Goal: Task Accomplishment & Management: Use online tool/utility

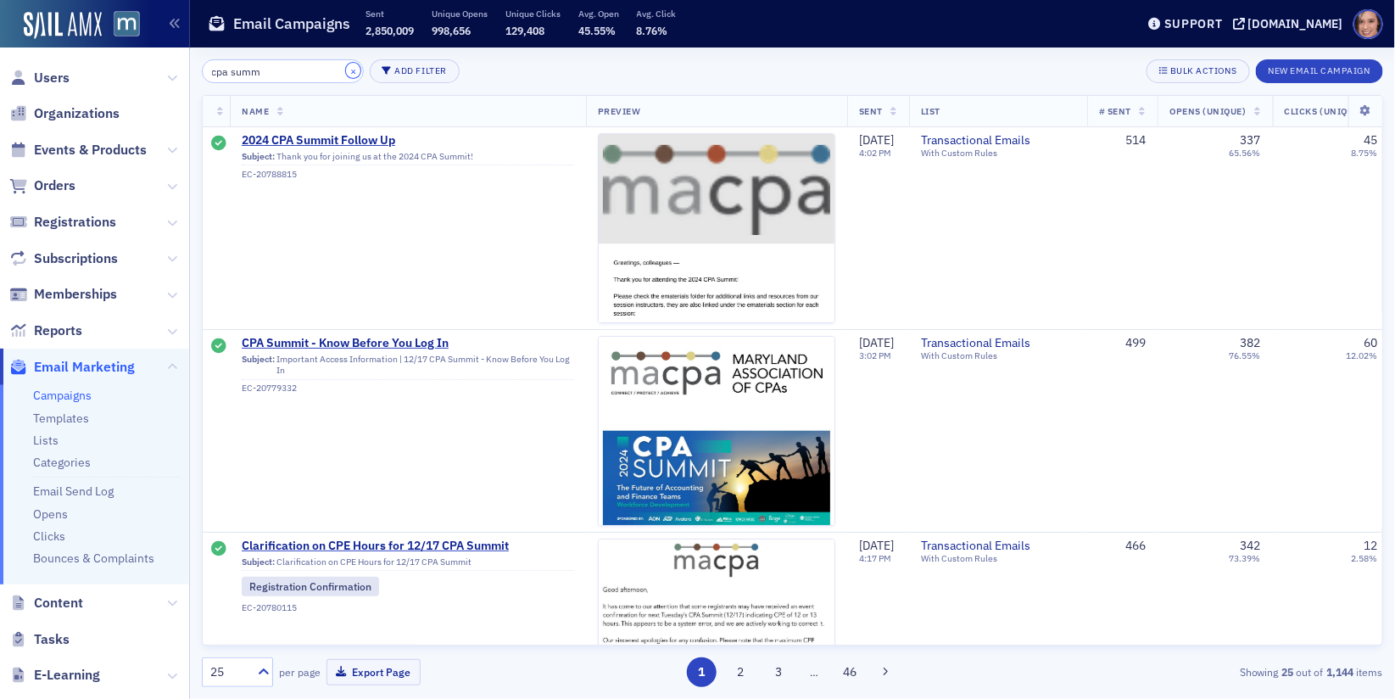
click at [346, 70] on button "×" at bounding box center [353, 70] width 15 height 15
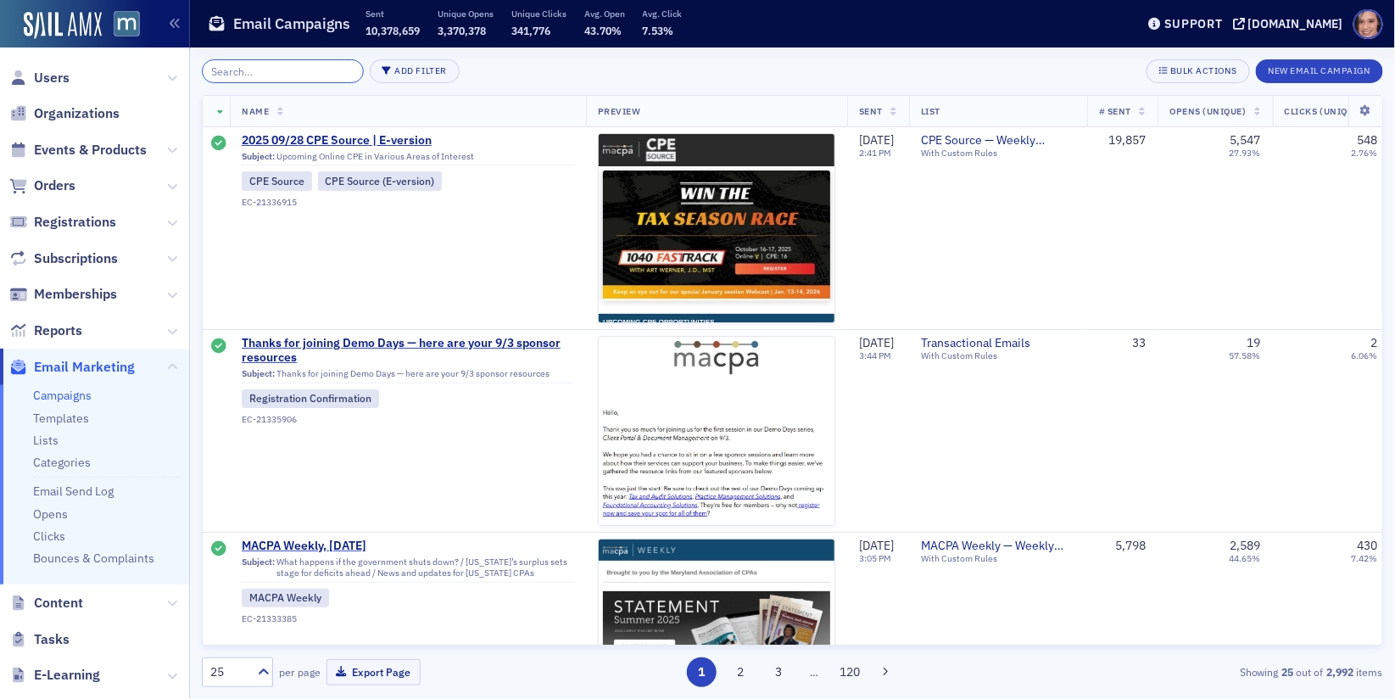
click at [287, 75] on input "search" at bounding box center [283, 71] width 162 height 24
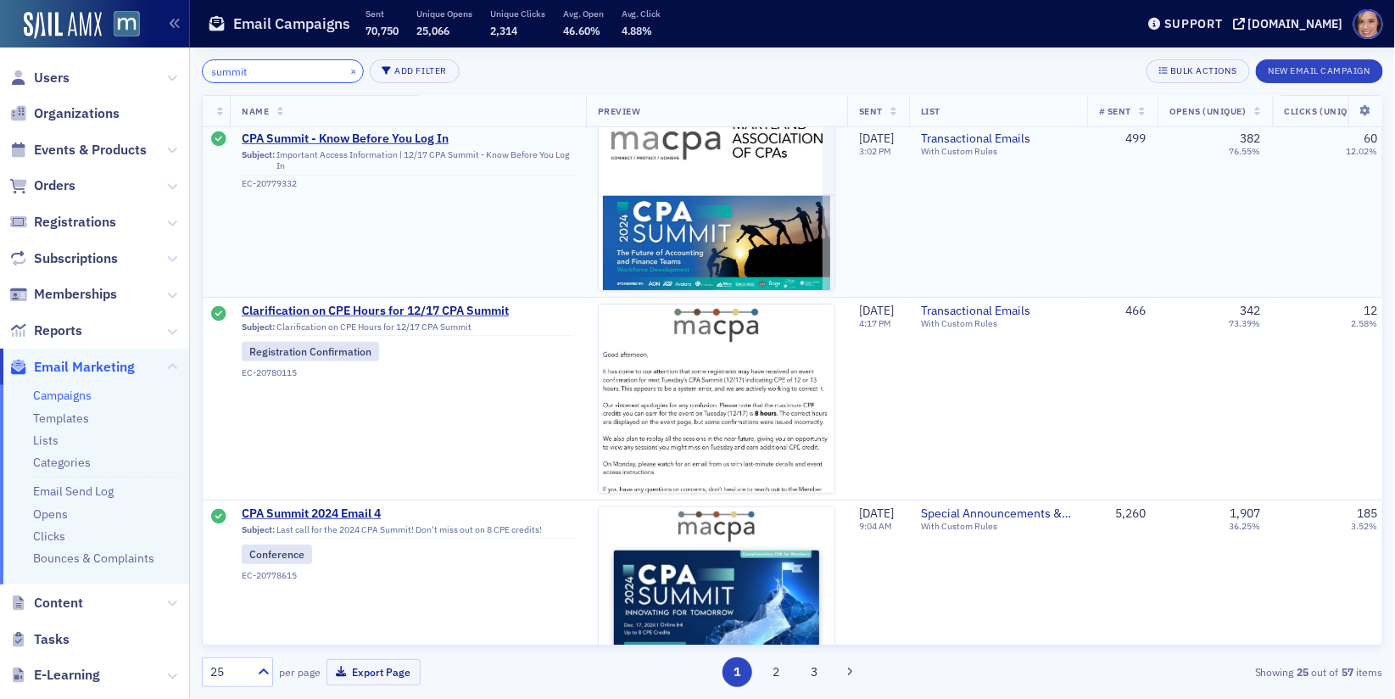
scroll to position [419, 0]
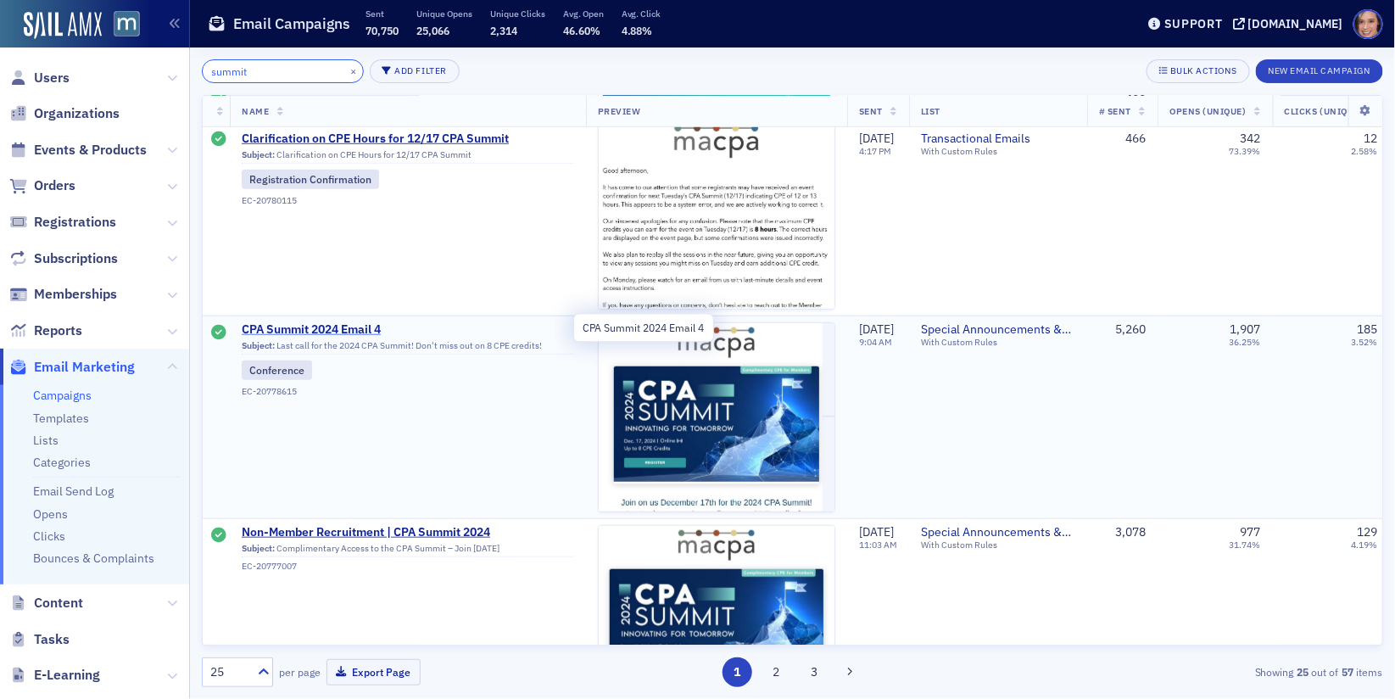
type input "summit"
click at [372, 326] on span "CPA Summit 2024 Email 4" at bounding box center [408, 329] width 332 height 15
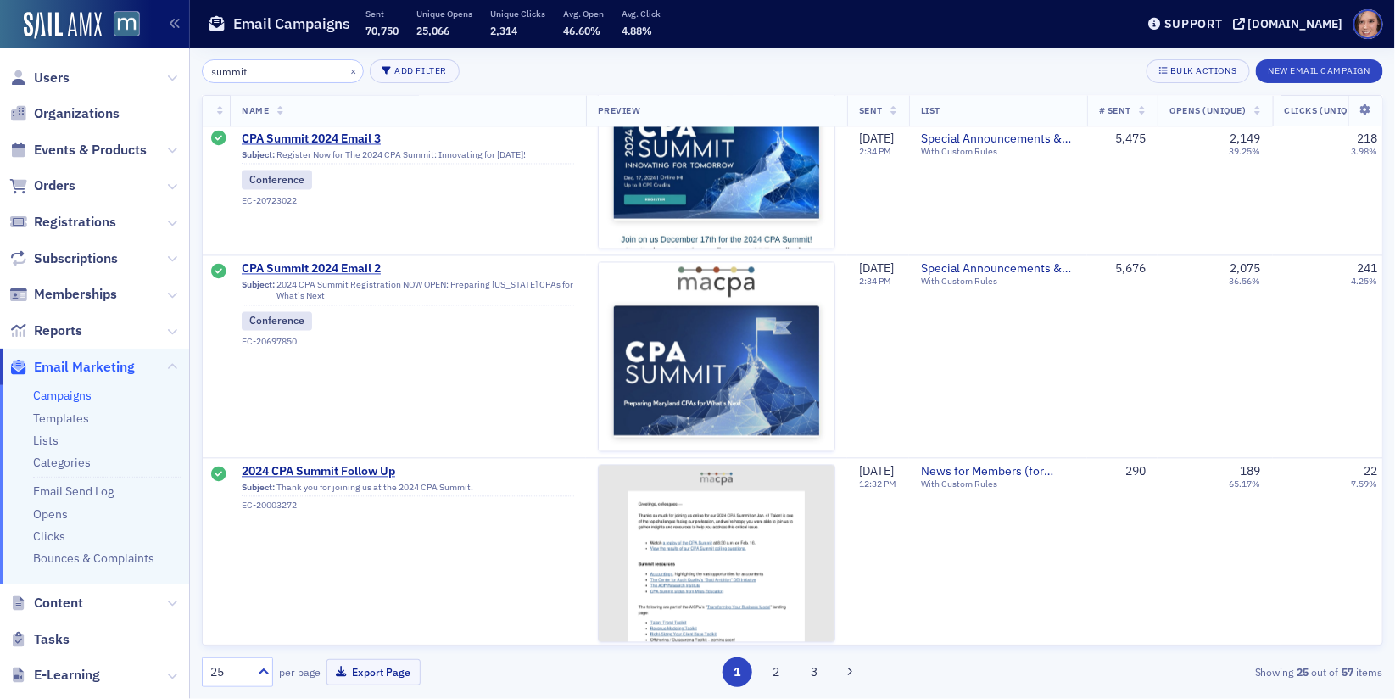
scroll to position [1227, 0]
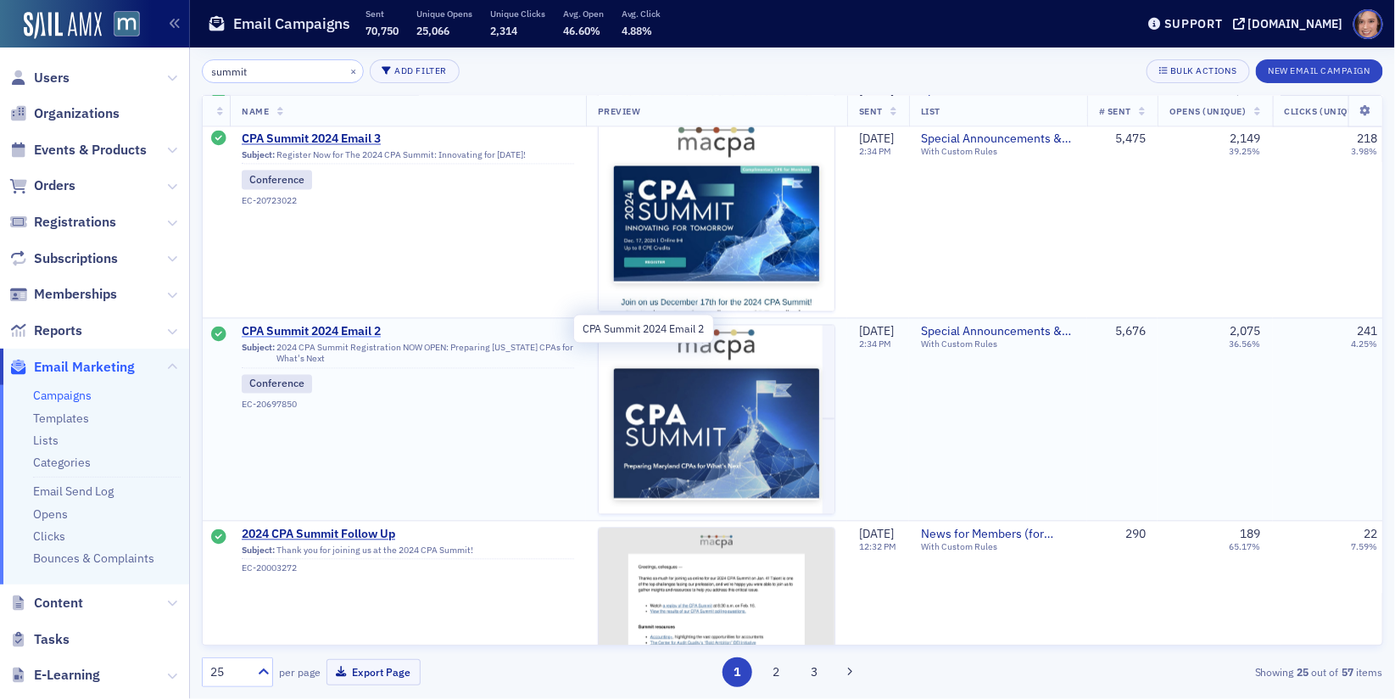
click at [364, 325] on span "CPA Summit 2024 Email 2" at bounding box center [408, 332] width 332 height 15
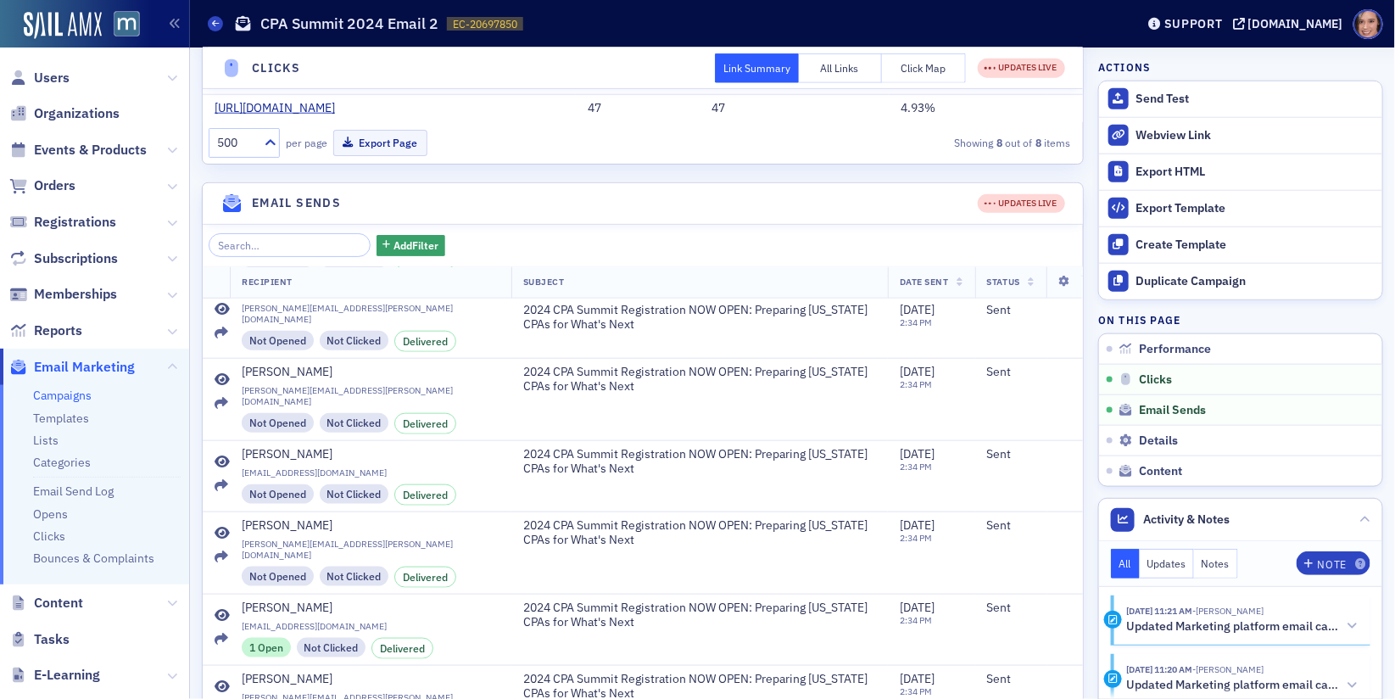
scroll to position [1306, 0]
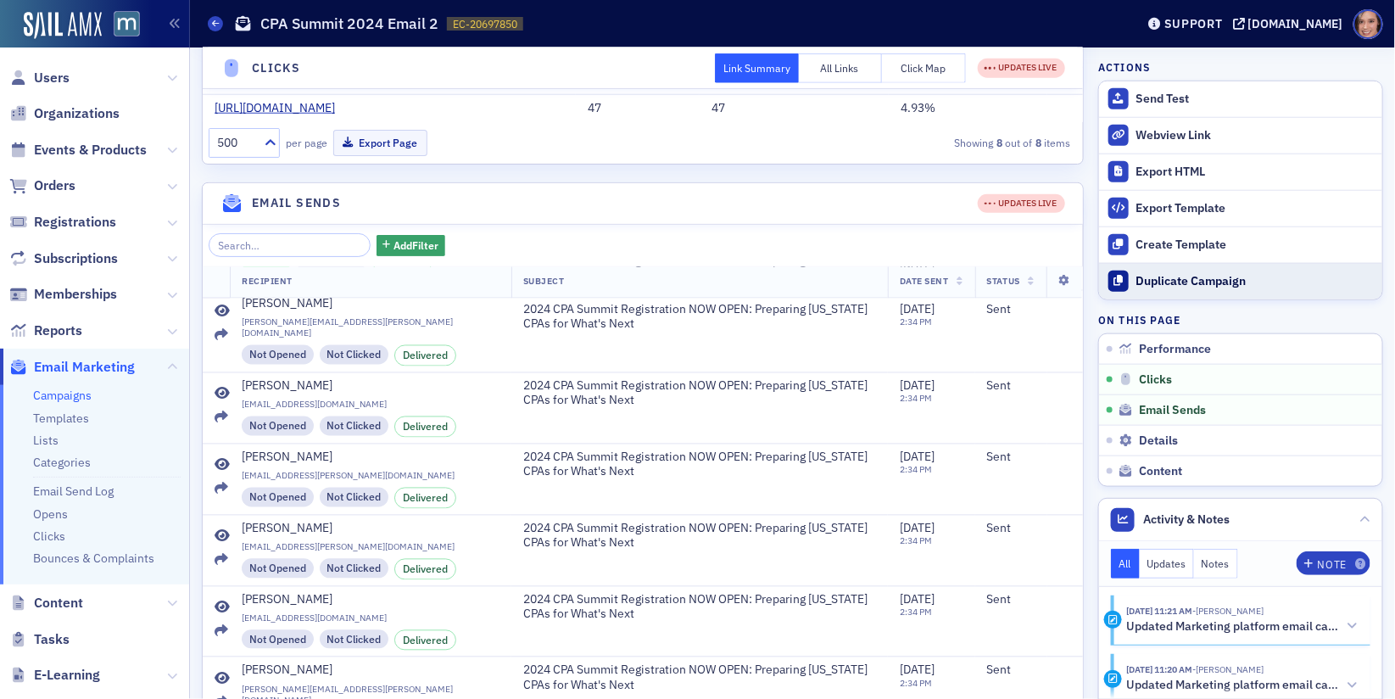
click at [1180, 279] on div "Duplicate Campaign" at bounding box center [1255, 281] width 237 height 15
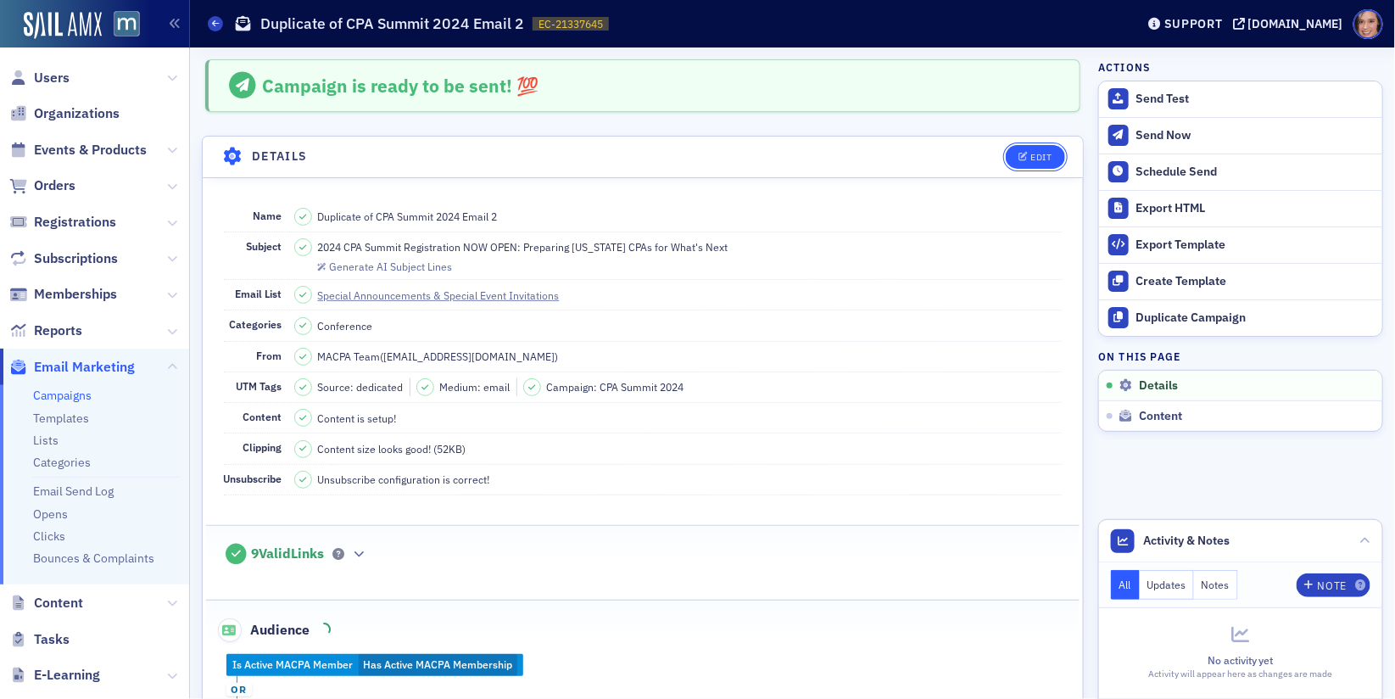
click at [1036, 153] on div "Edit" at bounding box center [1041, 157] width 21 height 9
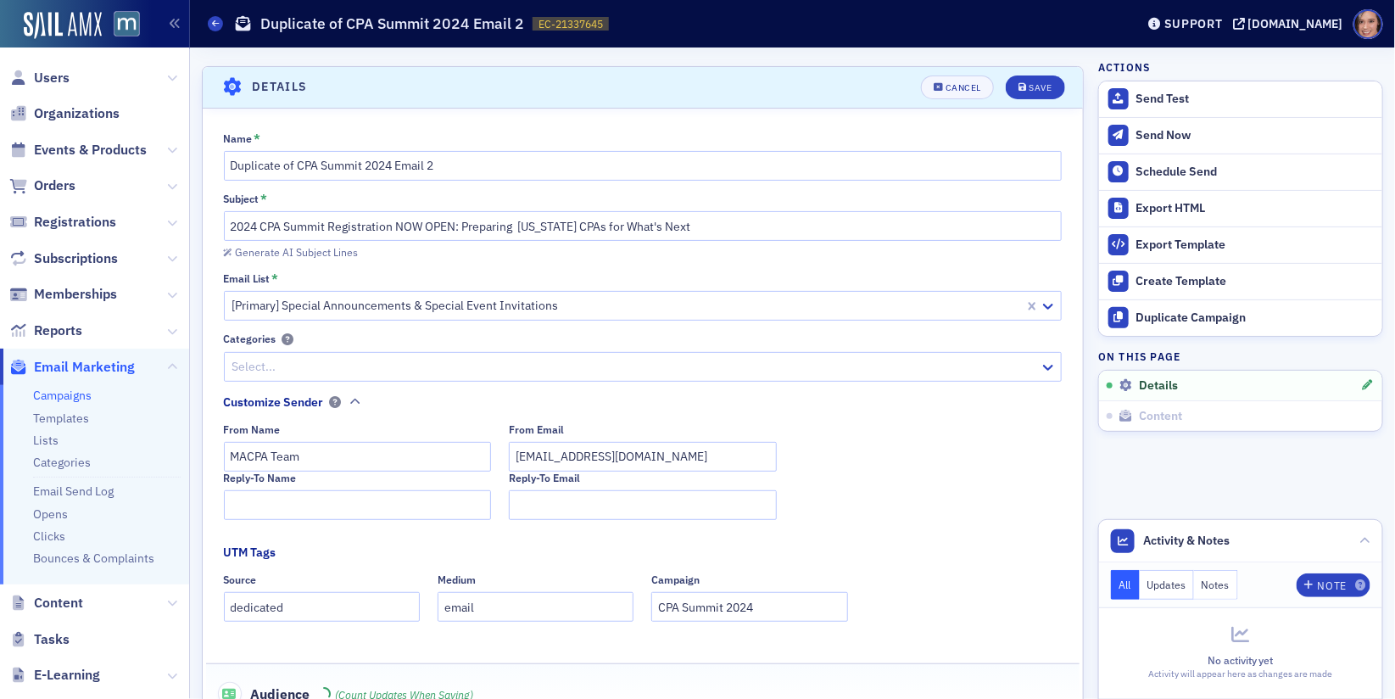
scroll to position [78, 0]
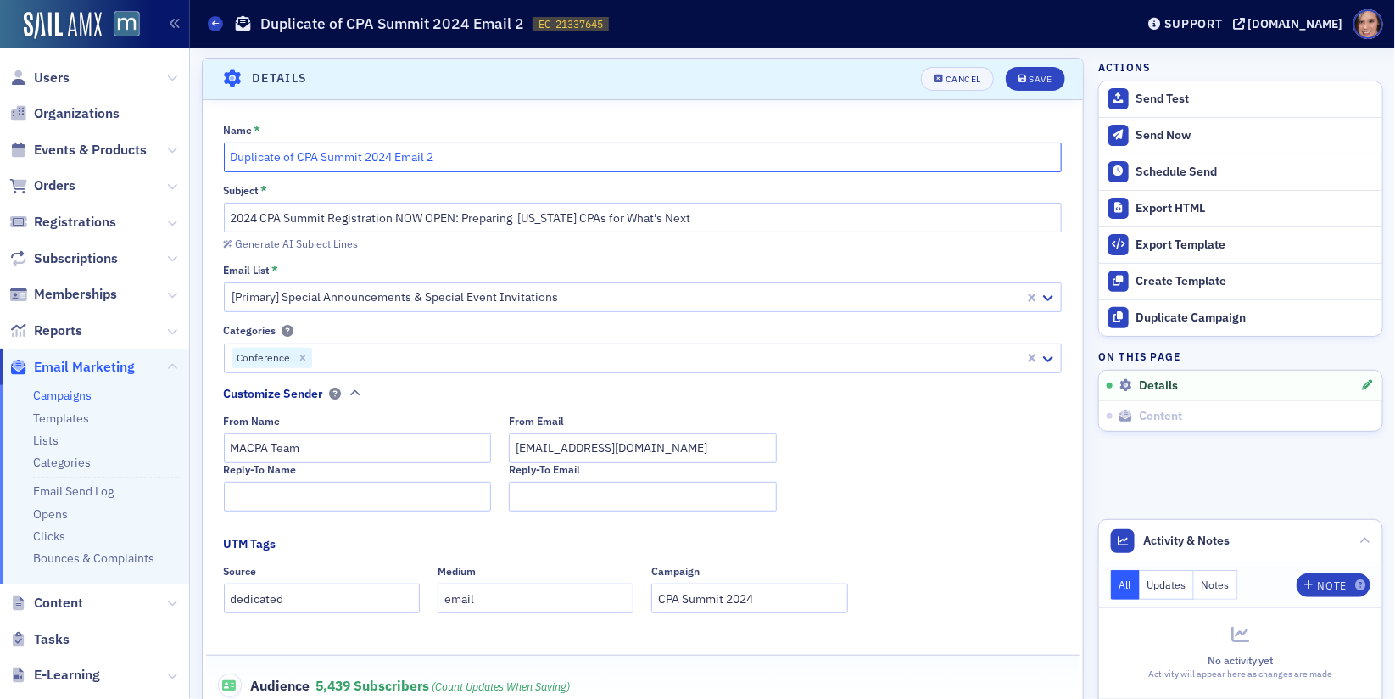
drag, startPoint x: 298, startPoint y: 150, endPoint x: 233, endPoint y: 148, distance: 64.5
click at [233, 148] on input "Duplicate of CPA Summit 2024 Email 2" at bounding box center [643, 157] width 839 height 30
click at [321, 159] on input "CPA Summit 2024 Email 2" at bounding box center [643, 157] width 839 height 30
click at [399, 159] on input "CPA Summit 2025 Email 2" at bounding box center [643, 157] width 839 height 30
type input "CPA Summit 2025 Email 1"
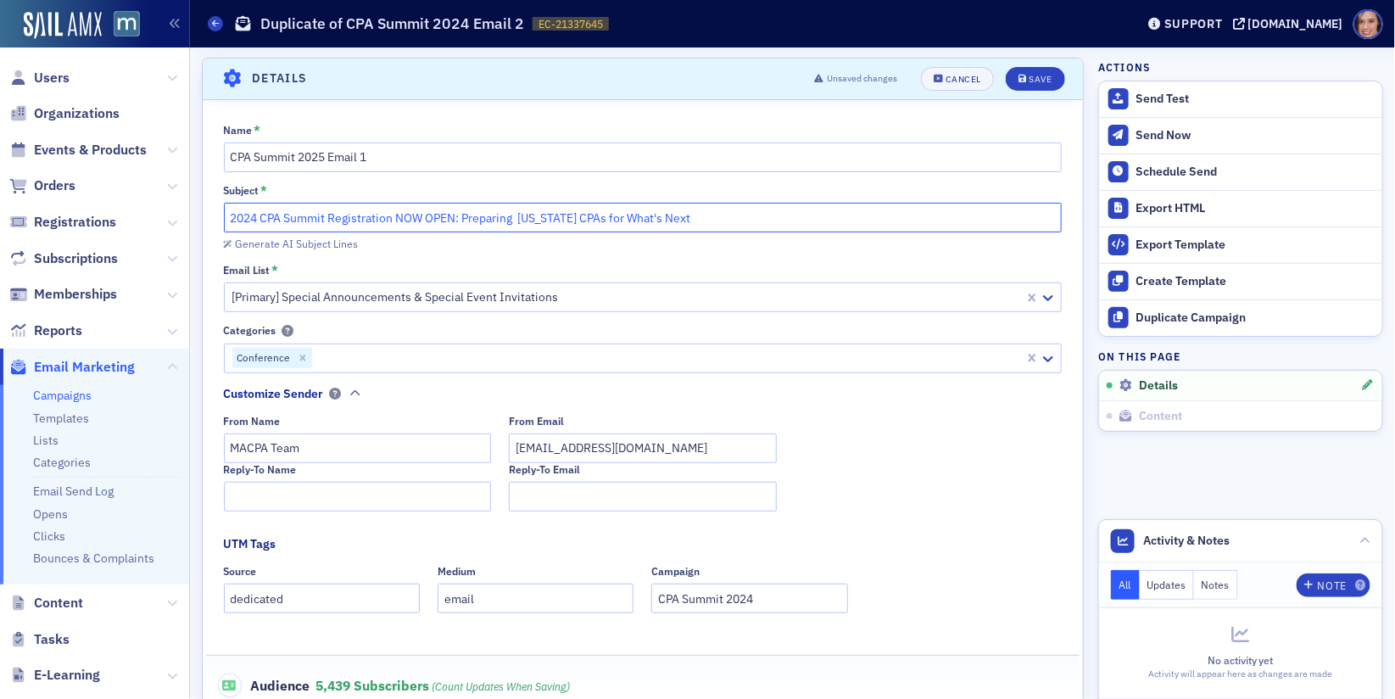
click at [332, 221] on input "2024 CPA Summit Registration NOW OPEN: Preparing [US_STATE] CPAs for What's Next" at bounding box center [643, 218] width 839 height 30
paste input "🚀 Innovating for [DATE]: CPA Summit 2025"
drag, startPoint x: 243, startPoint y: 217, endPoint x: 214, endPoint y: 216, distance: 28.8
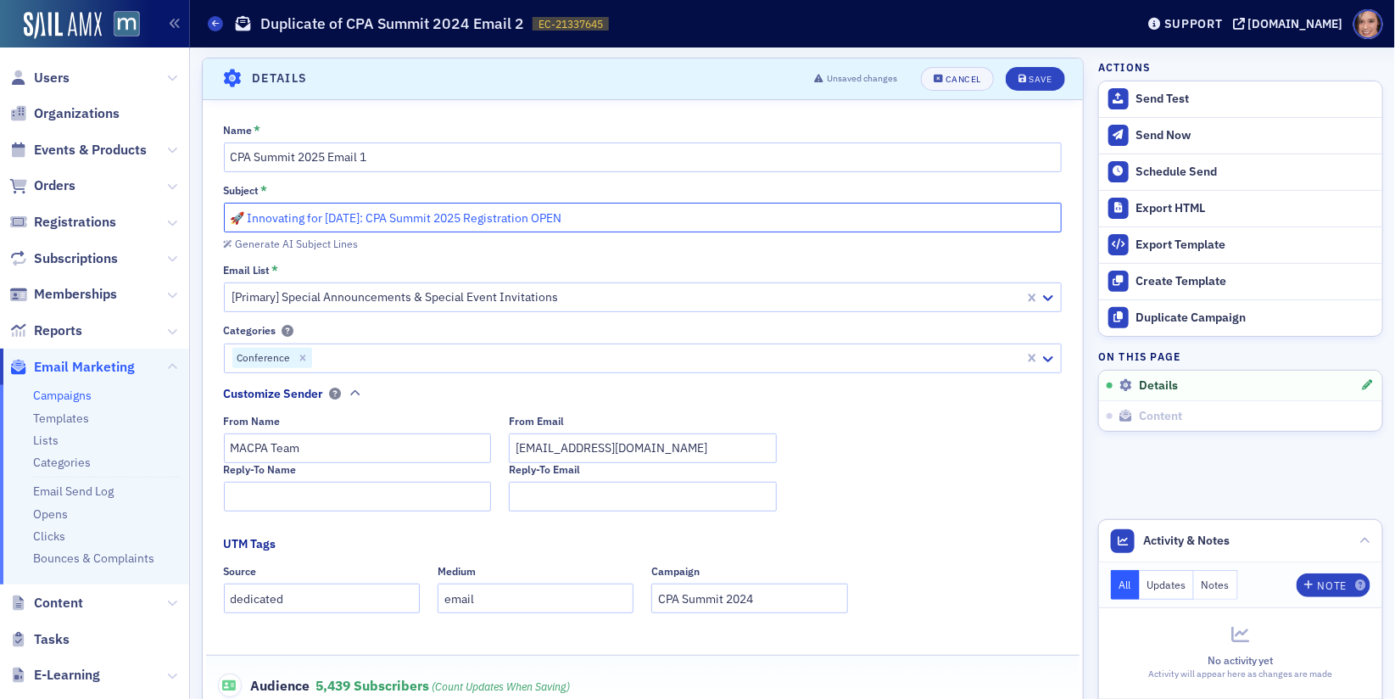
click at [214, 217] on div "Name * CPA Summit 2025 Email 1 Subject * 🚀 Innovating for [DATE]: CPA Summit 20…" at bounding box center [643, 476] width 880 height 705
type input "Innovating for [DATE]: CPA Summit 2025 Registration OPEN"
click at [464, 224] on input "Innovating for [DATE]: CPA Summit 2025 Registration OPEN" at bounding box center [643, 218] width 839 height 30
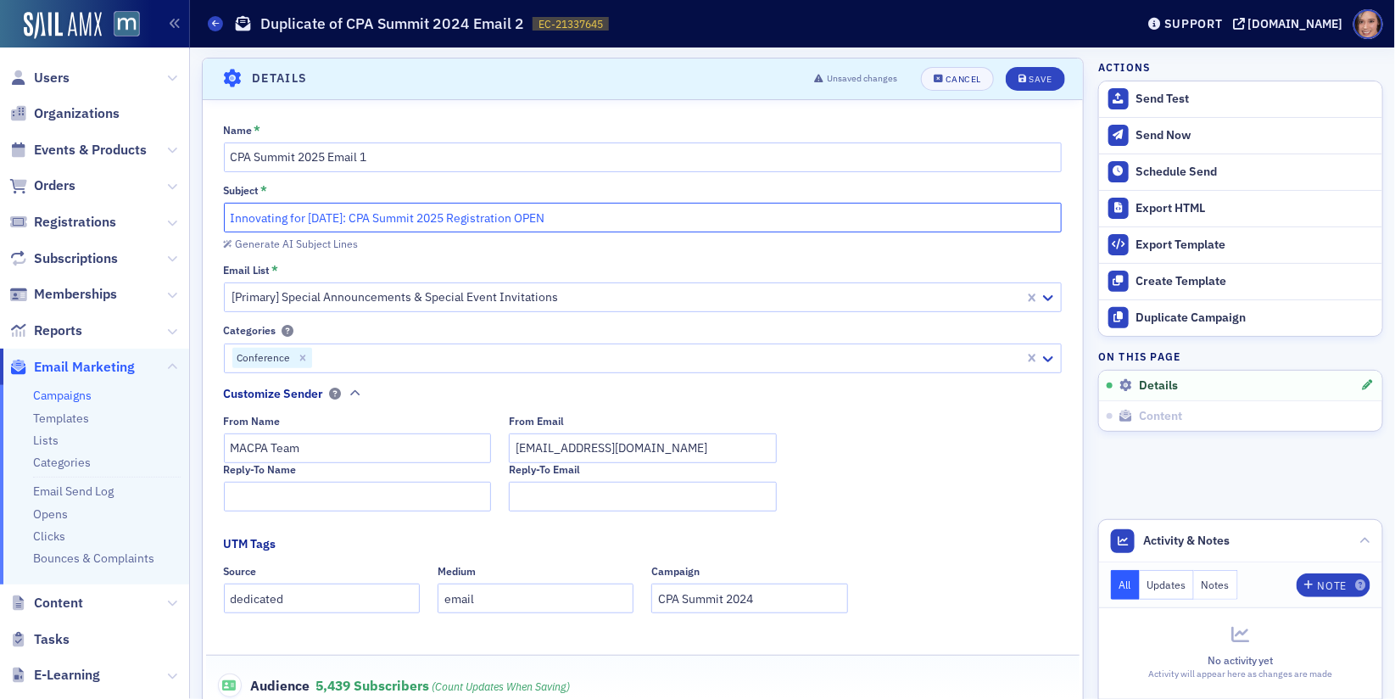
click at [595, 223] on input "Innovating for [DATE]: CPA Summit 2025 Registration OPEN" at bounding box center [643, 218] width 839 height 30
click at [1038, 75] on div "Save" at bounding box center [1040, 79] width 23 height 9
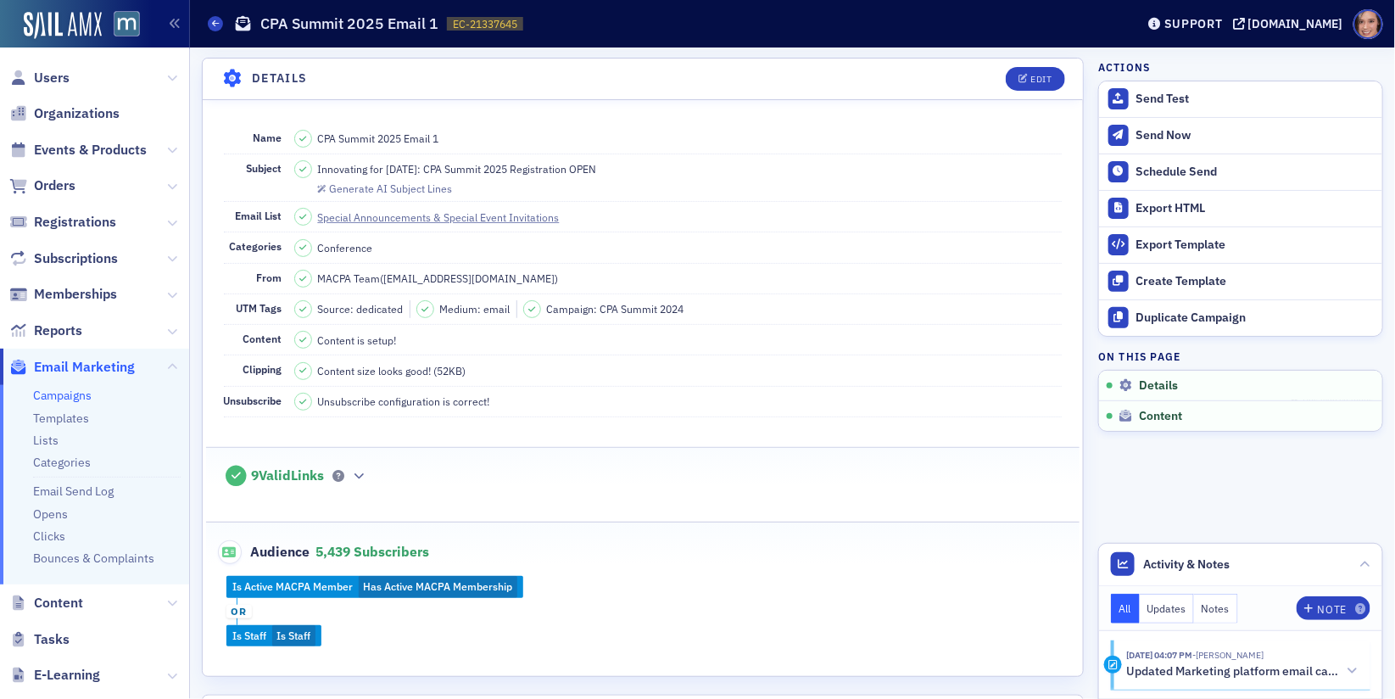
scroll to position [0, 0]
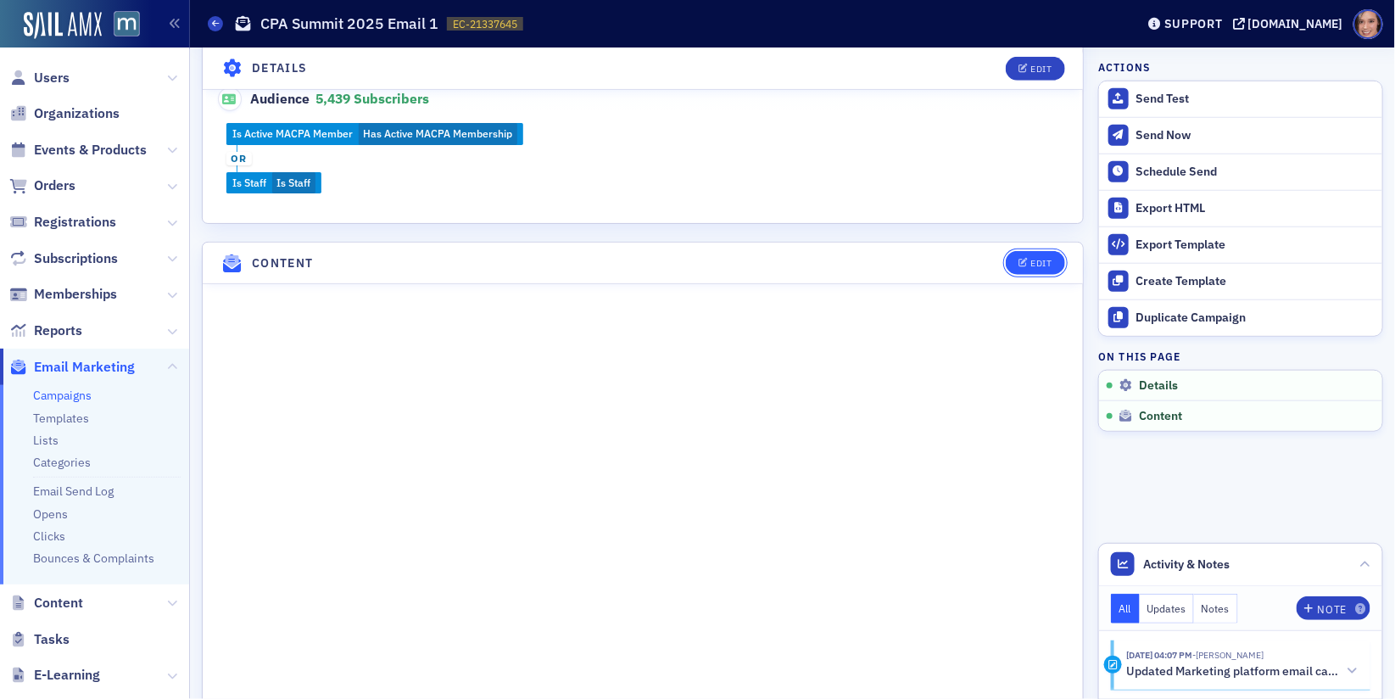
click at [1048, 260] on button "Edit" at bounding box center [1035, 263] width 59 height 24
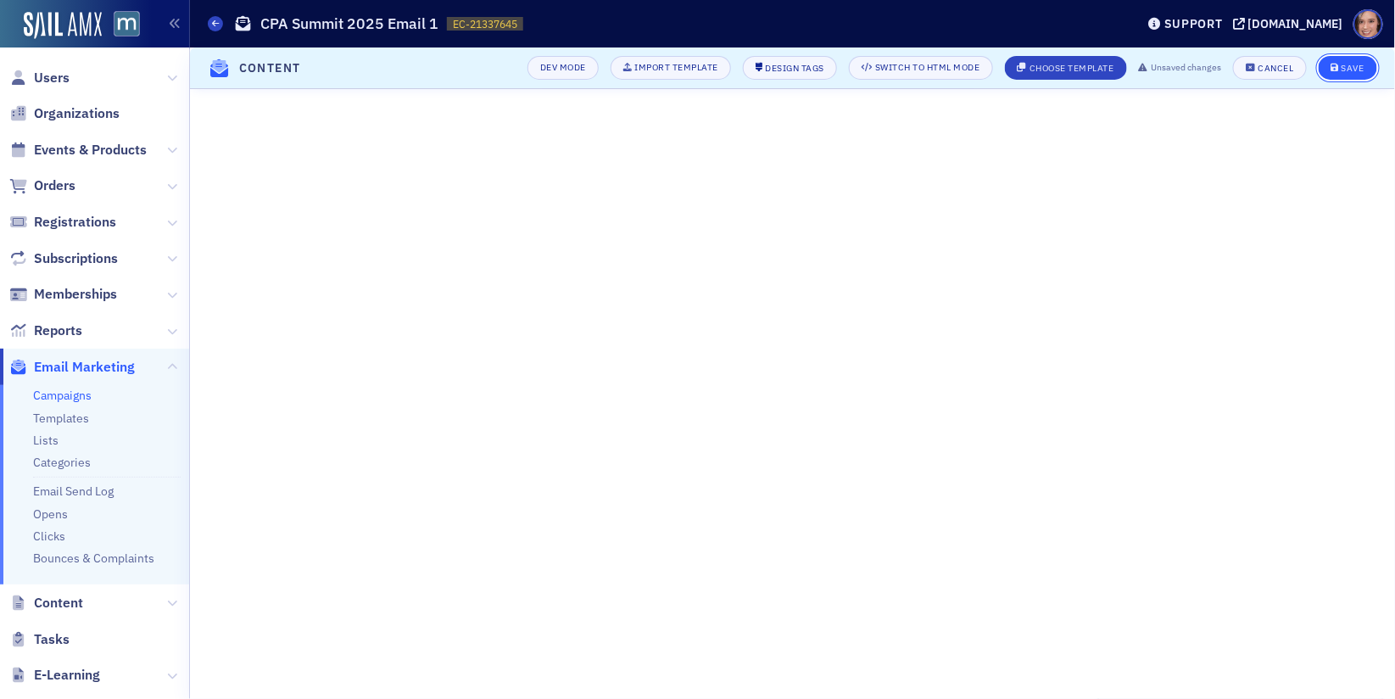
click at [1353, 71] on div "Save" at bounding box center [1353, 68] width 23 height 9
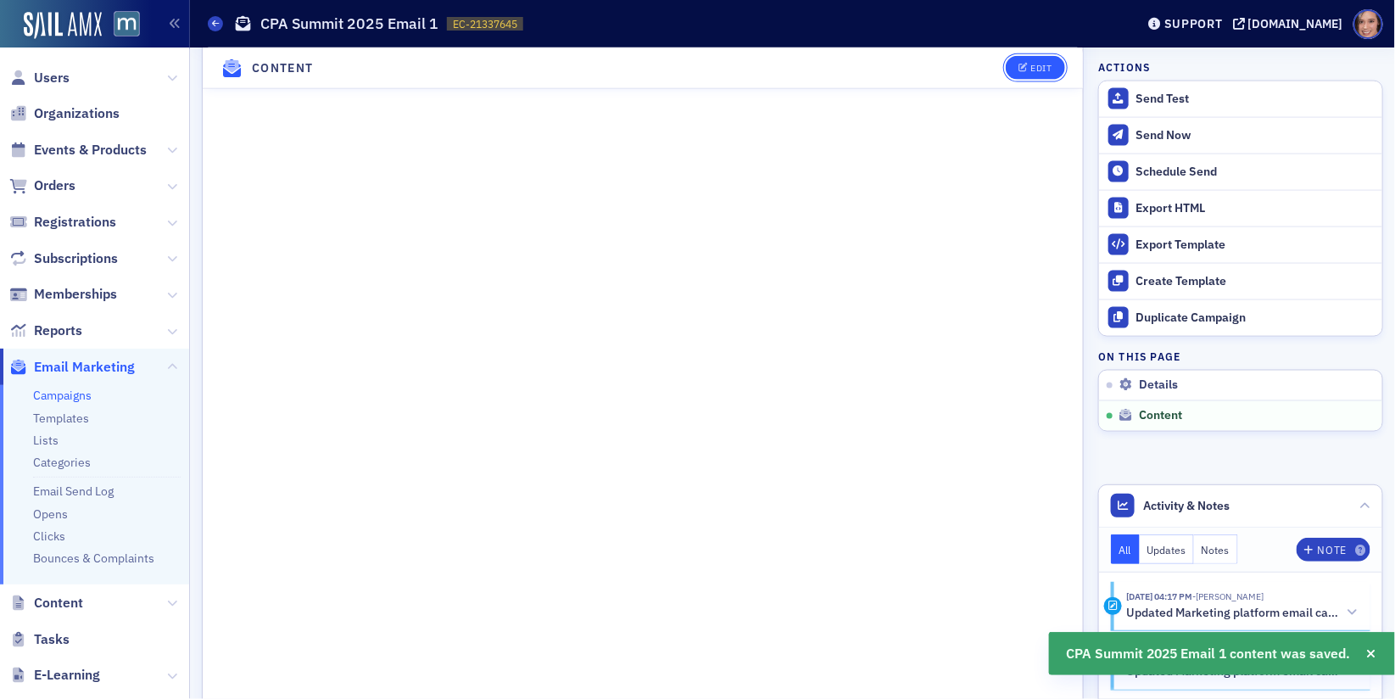
click at [1041, 70] on div "Edit" at bounding box center [1041, 68] width 21 height 9
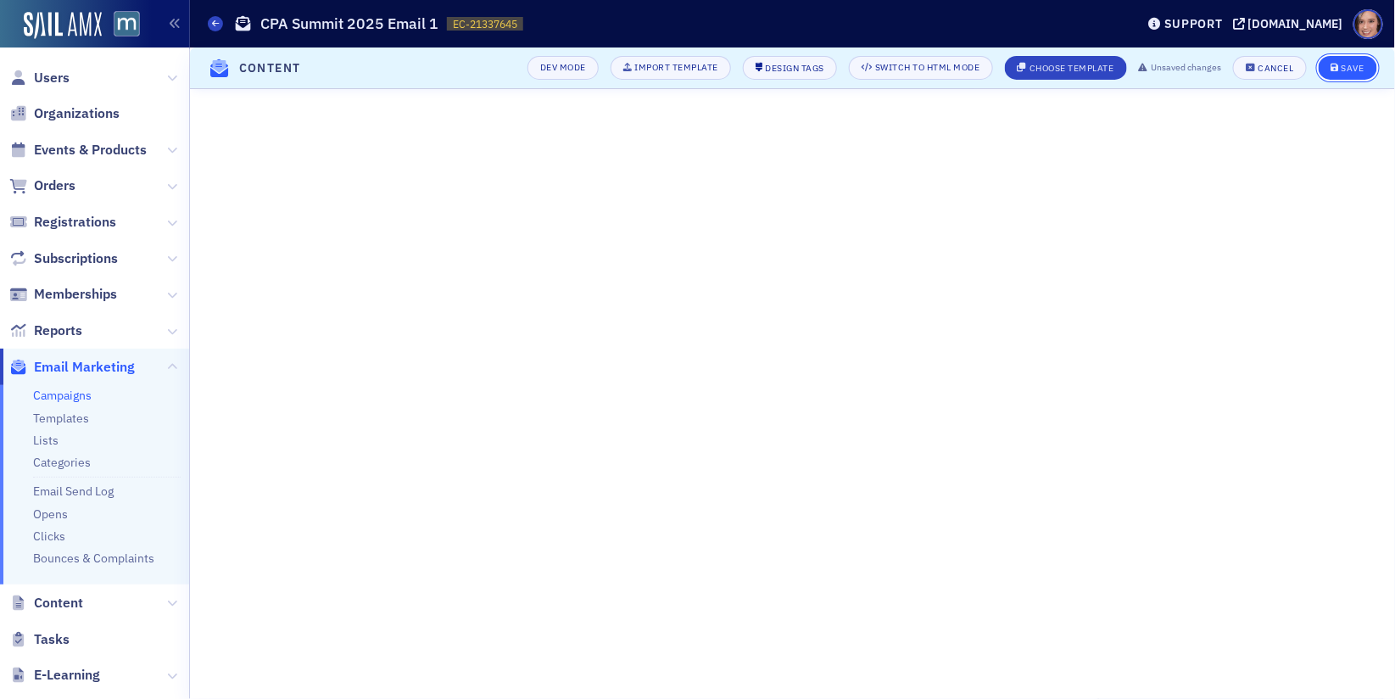
click at [1346, 67] on div "Save" at bounding box center [1353, 68] width 23 height 9
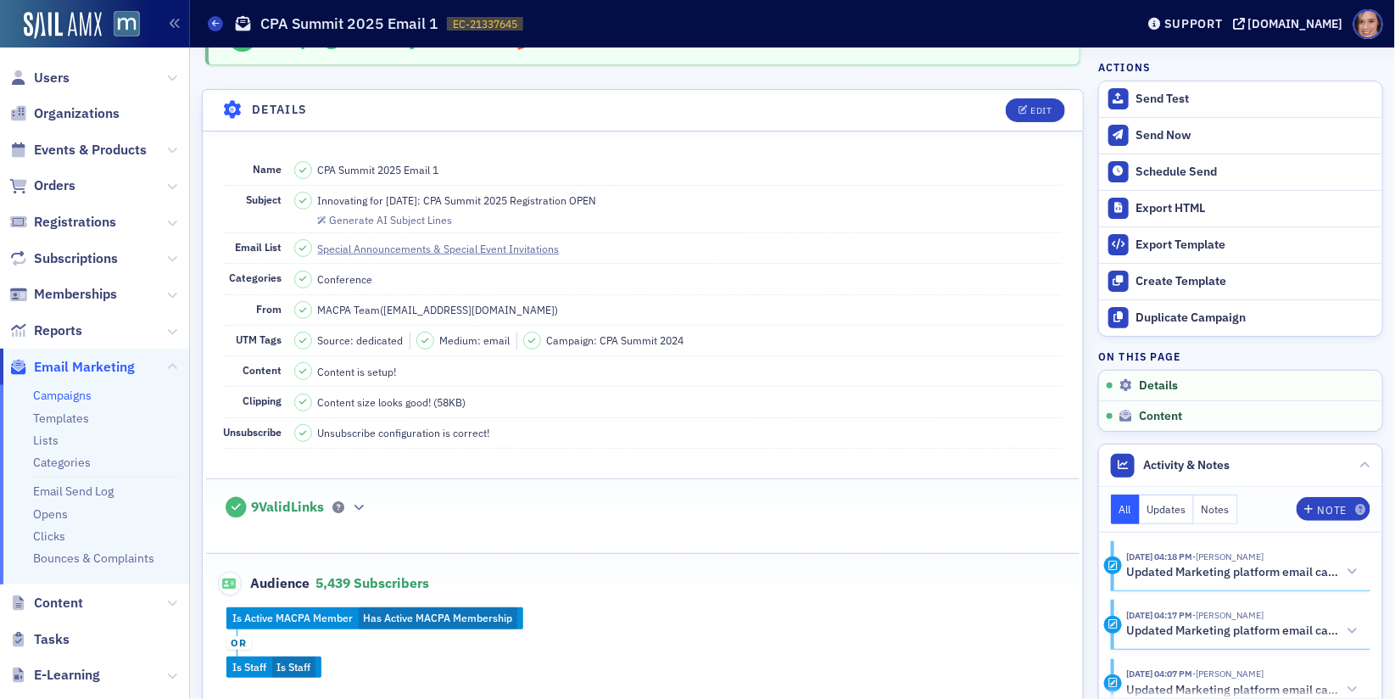
scroll to position [243, 0]
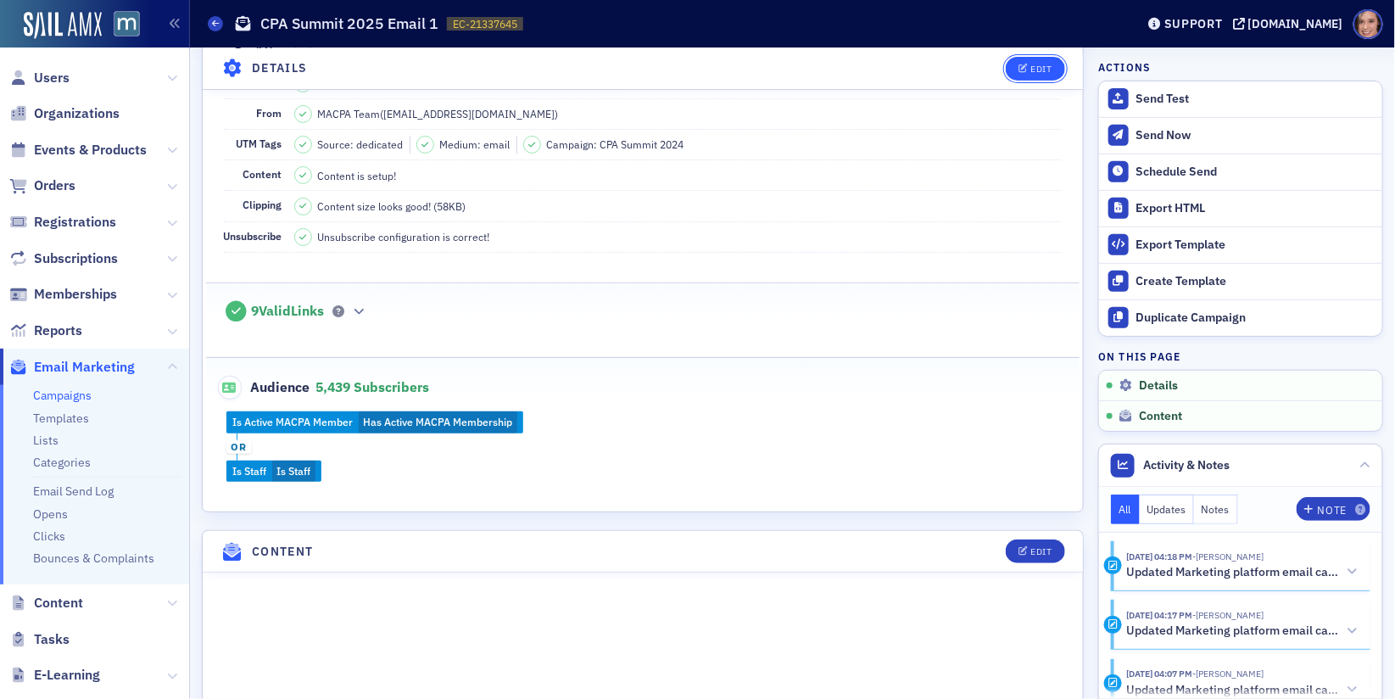
click at [1022, 68] on icon "button" at bounding box center [1024, 68] width 10 height 9
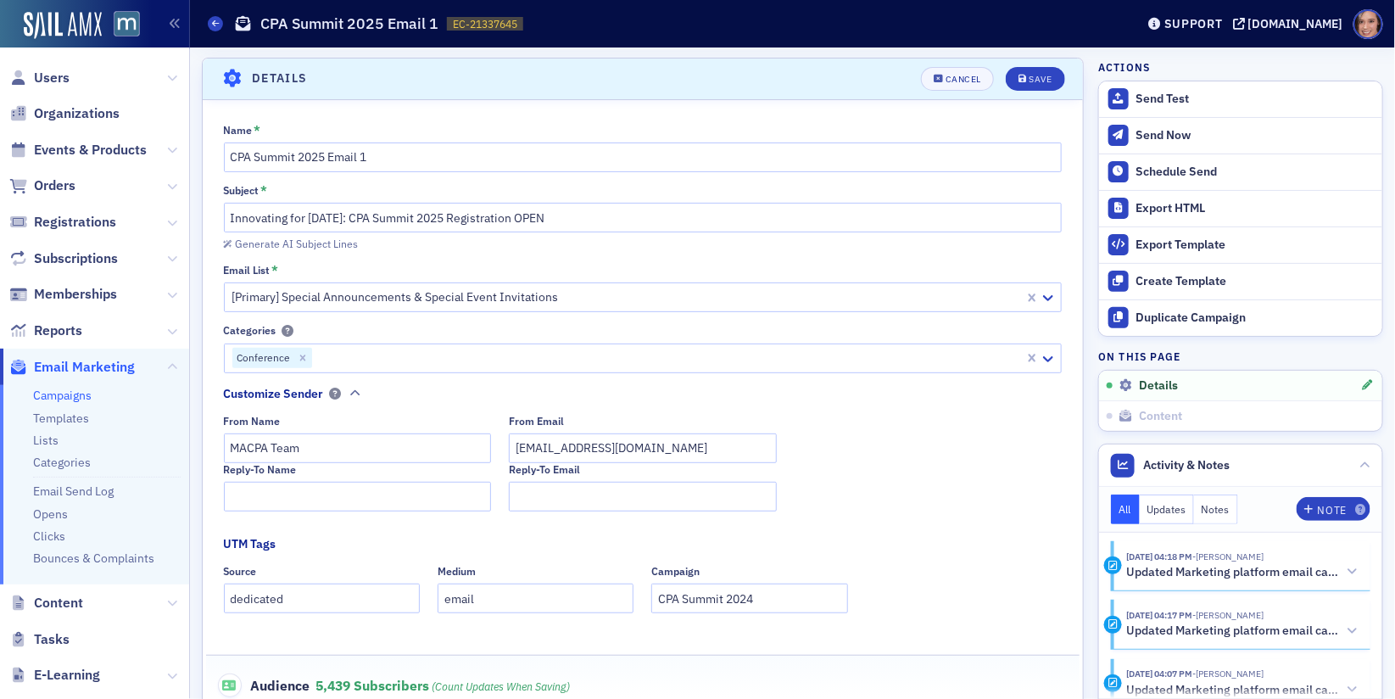
scroll to position [503, 0]
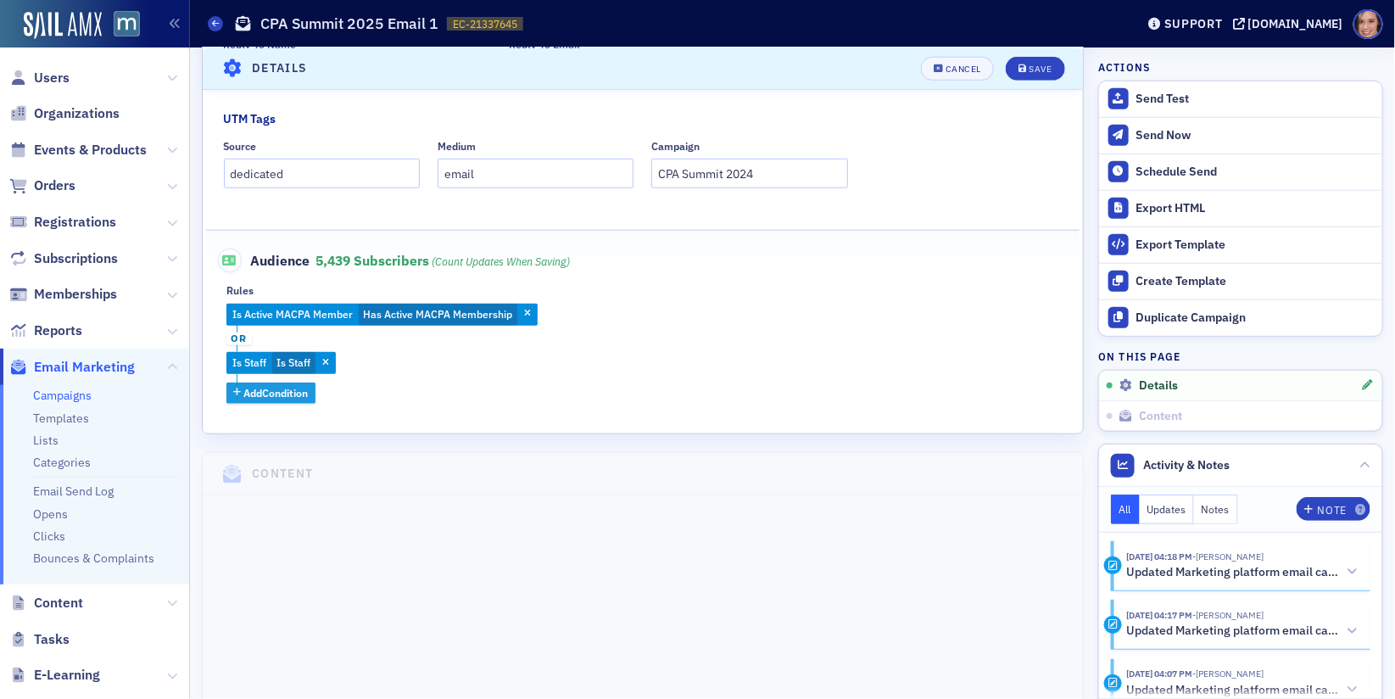
click at [299, 391] on span "Add Condition" at bounding box center [276, 392] width 64 height 15
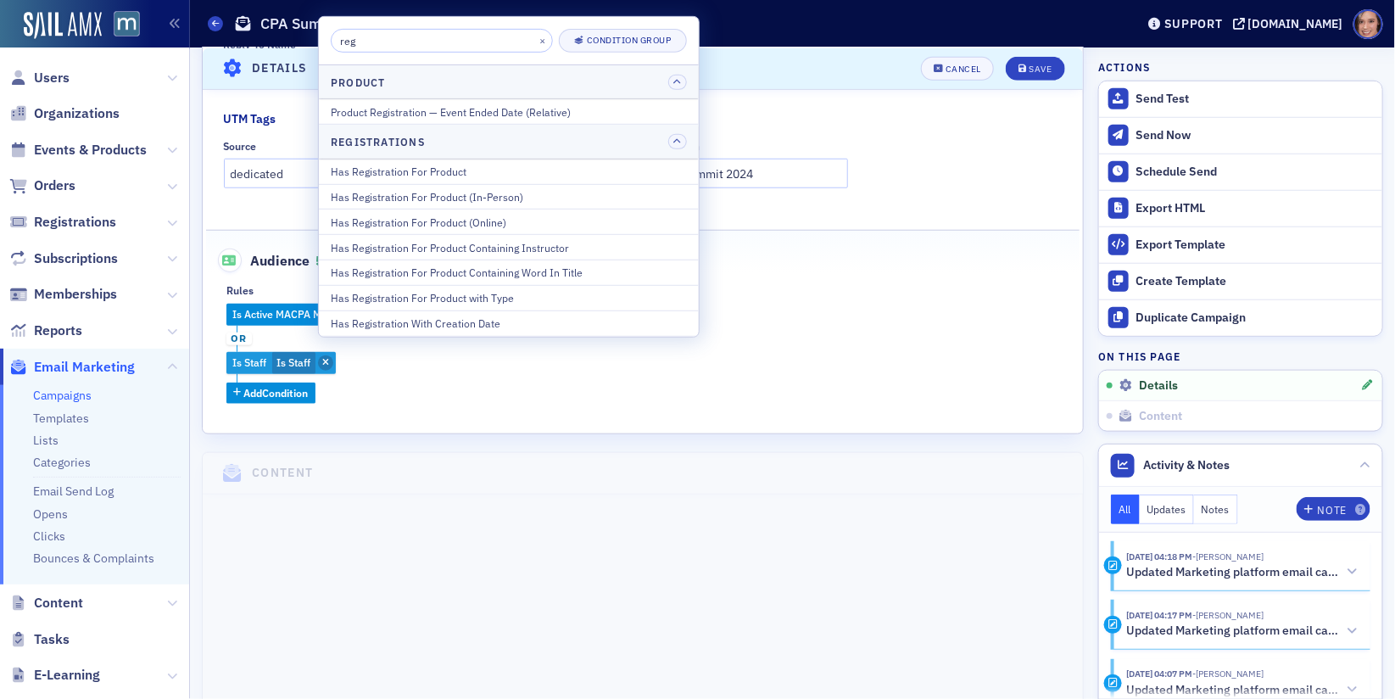
type input "reg"
click at [332, 365] on span "button" at bounding box center [325, 362] width 15 height 15
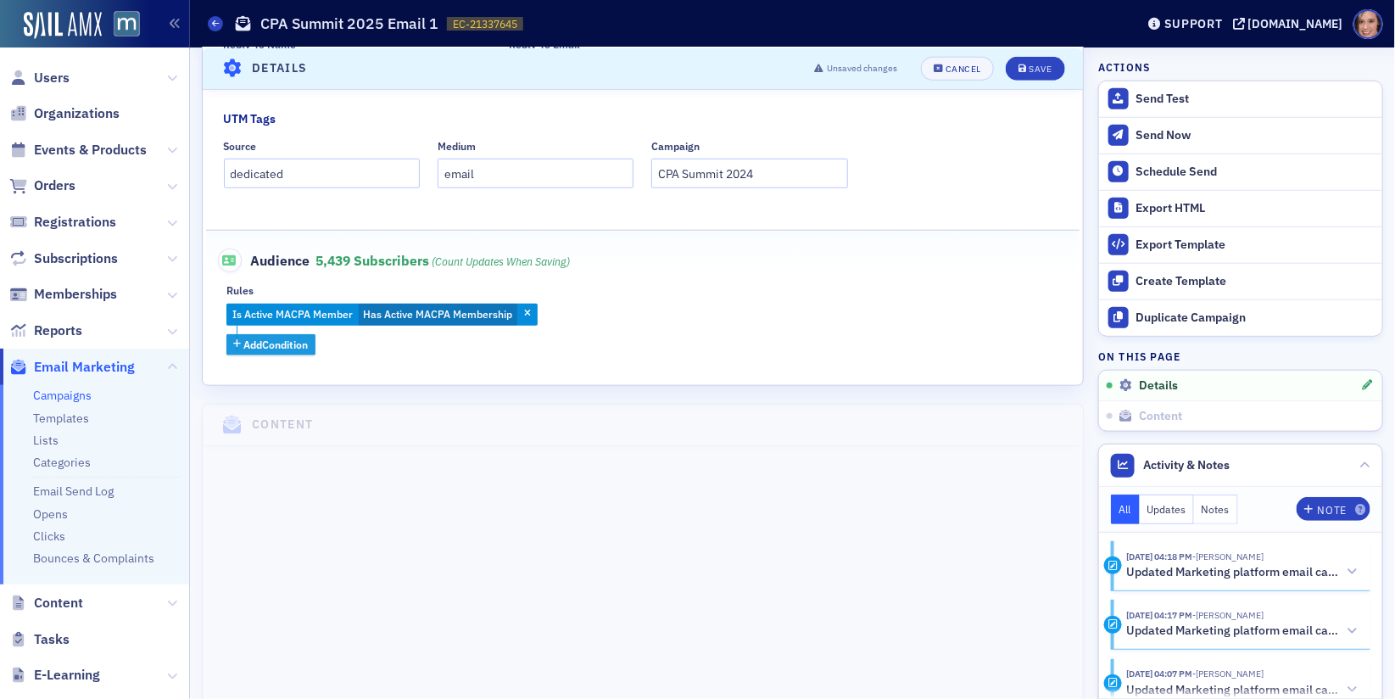
click at [282, 349] on span "Add Condition" at bounding box center [276, 344] width 64 height 15
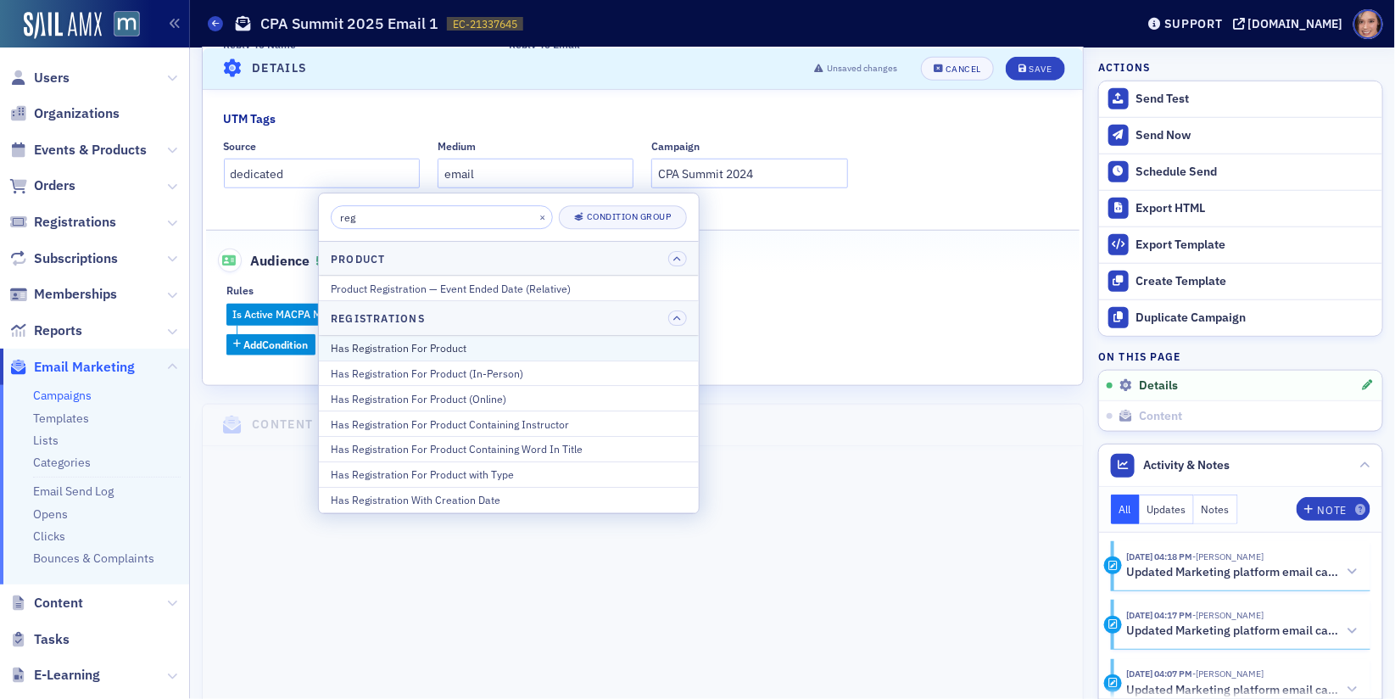
click at [429, 350] on div "Has Registration For Product" at bounding box center [509, 347] width 356 height 15
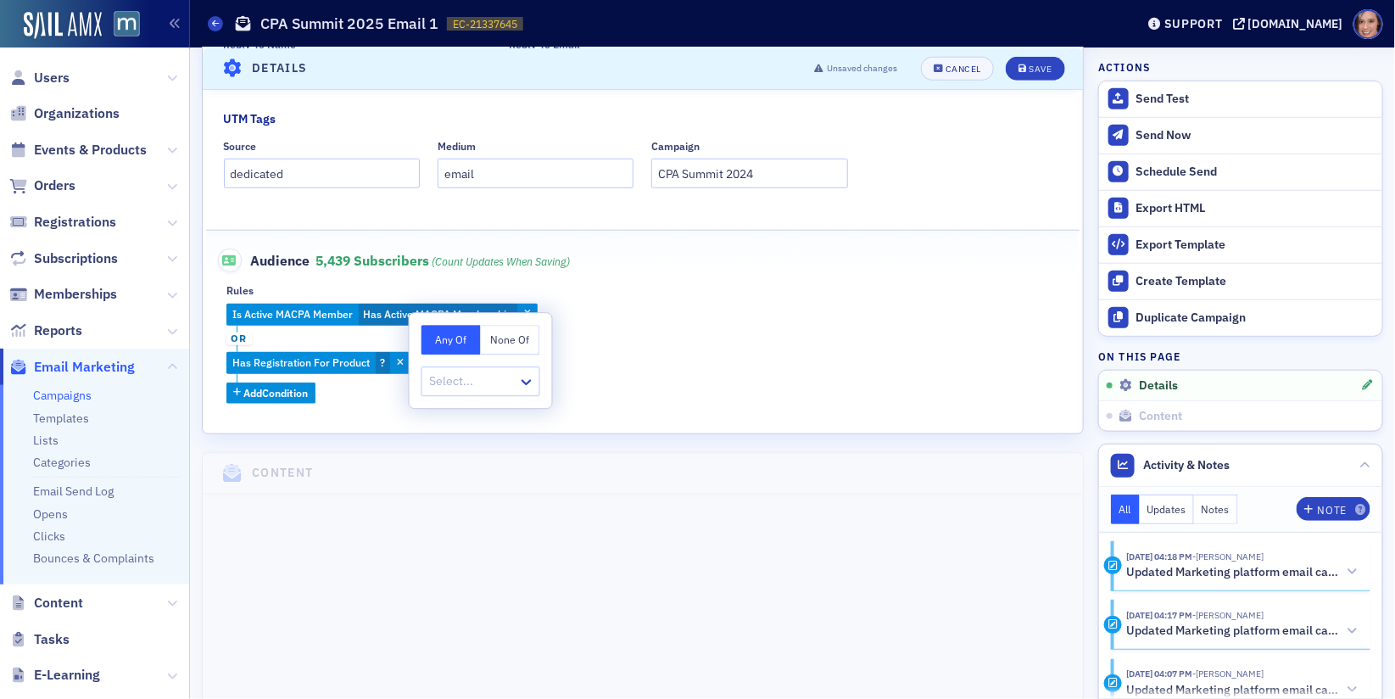
click at [502, 352] on button "None Of" at bounding box center [510, 340] width 59 height 30
click at [493, 385] on div at bounding box center [472, 381] width 88 height 21
type input "summit"
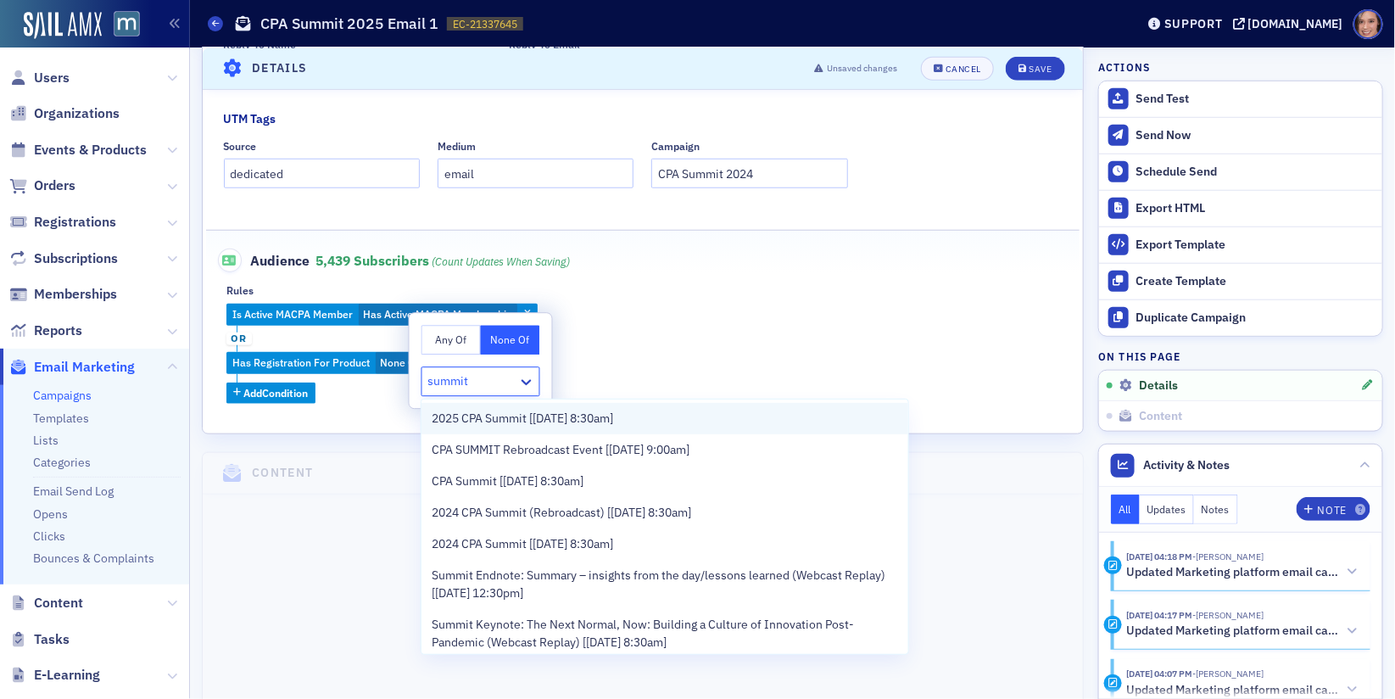
click at [473, 427] on div "2025 CPA Summit [[DATE] 8:30am]" at bounding box center [665, 418] width 487 height 31
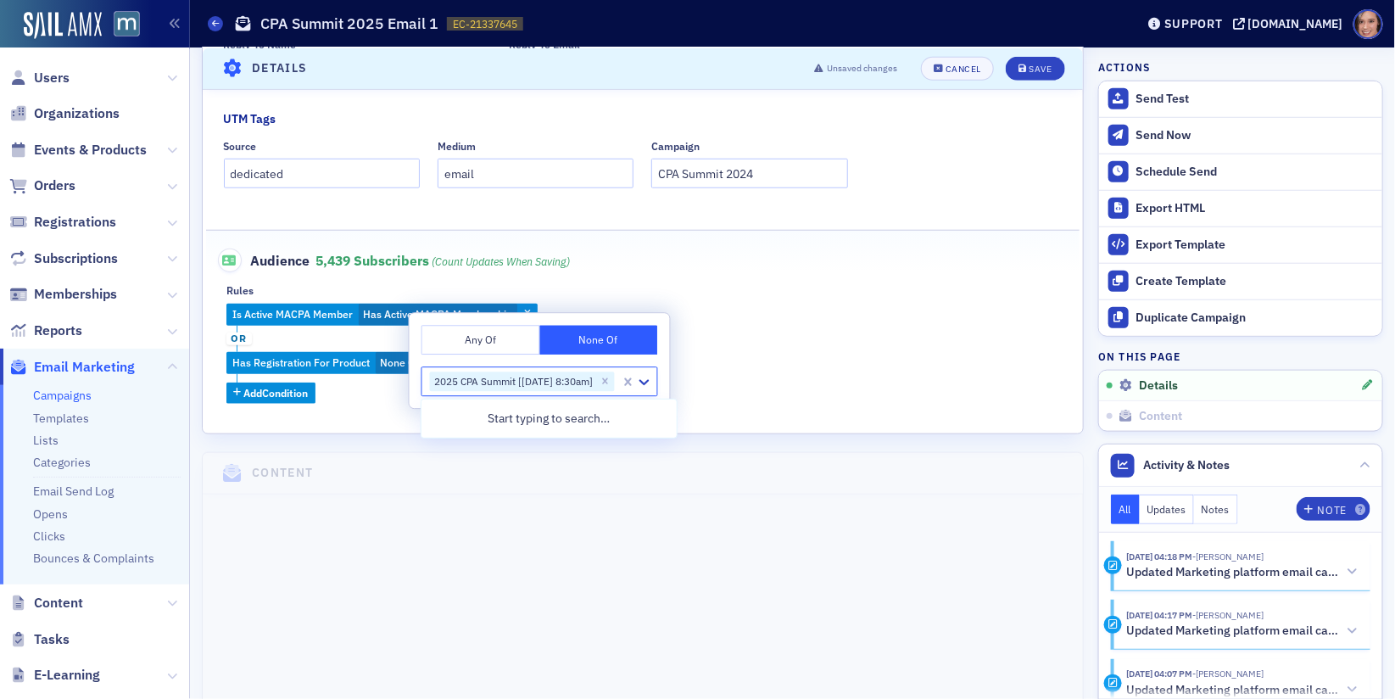
click at [241, 335] on span "or" at bounding box center [238, 339] width 25 height 14
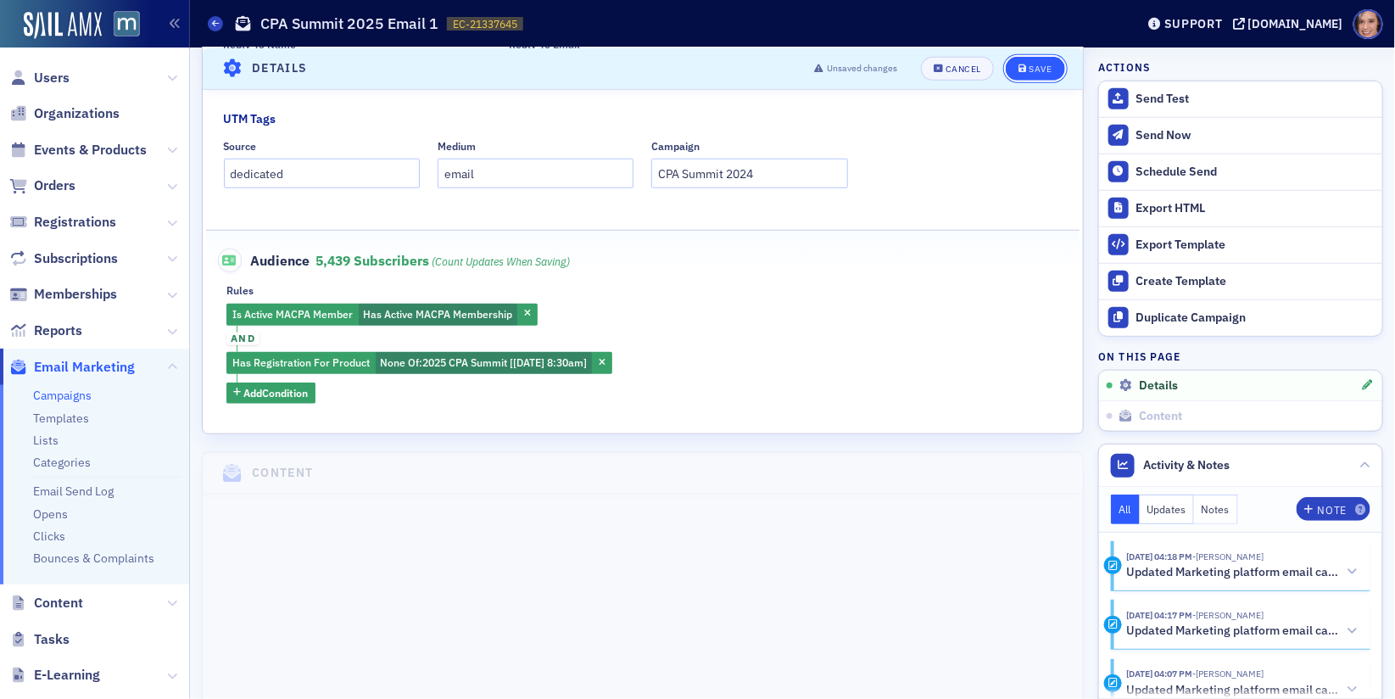
click at [1047, 64] on div "Save" at bounding box center [1040, 68] width 23 height 9
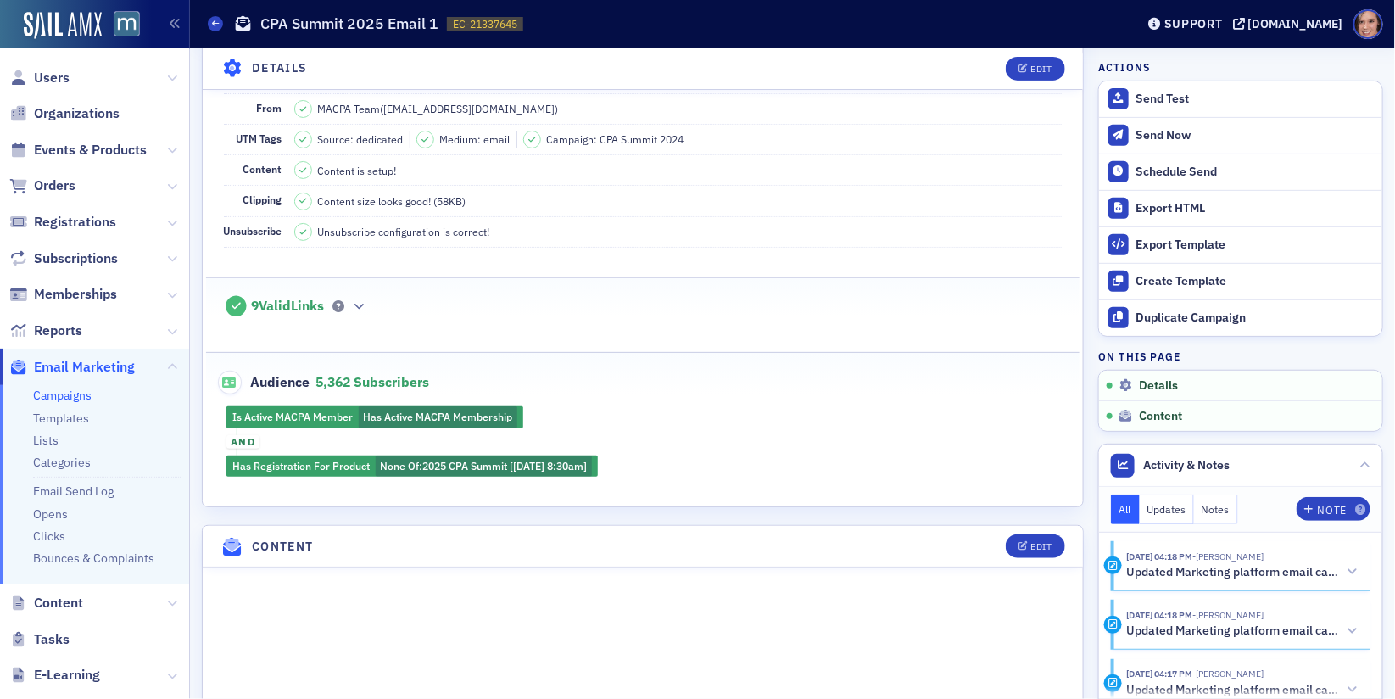
scroll to position [0, 0]
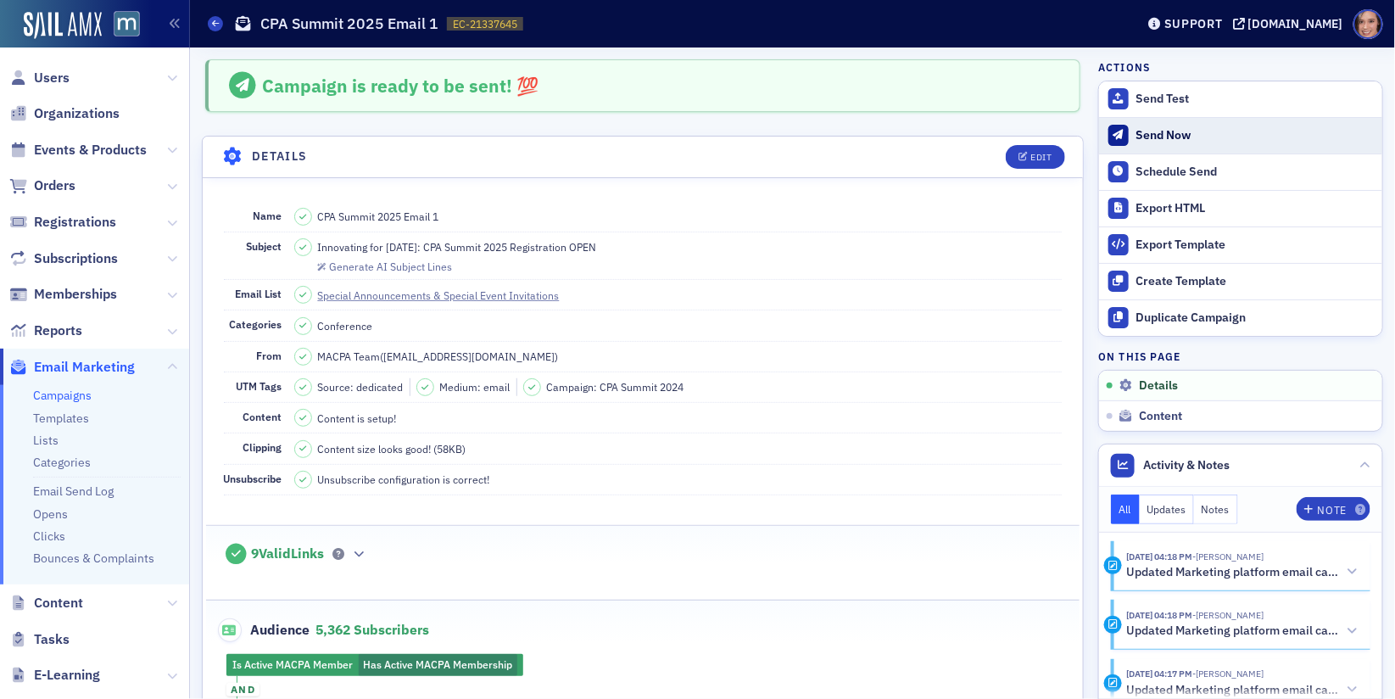
click at [1193, 143] on button "Send Now" at bounding box center [1240, 135] width 283 height 36
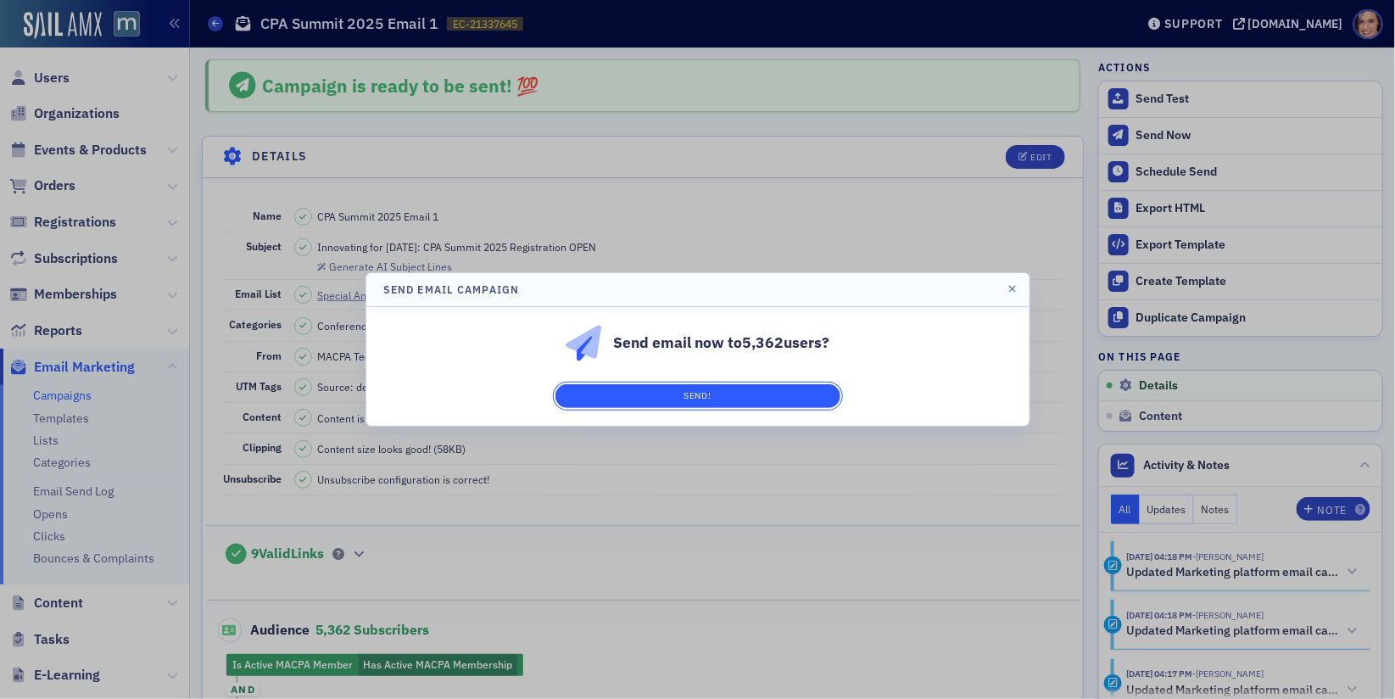
click at [747, 399] on button "Send!" at bounding box center [698, 396] width 285 height 24
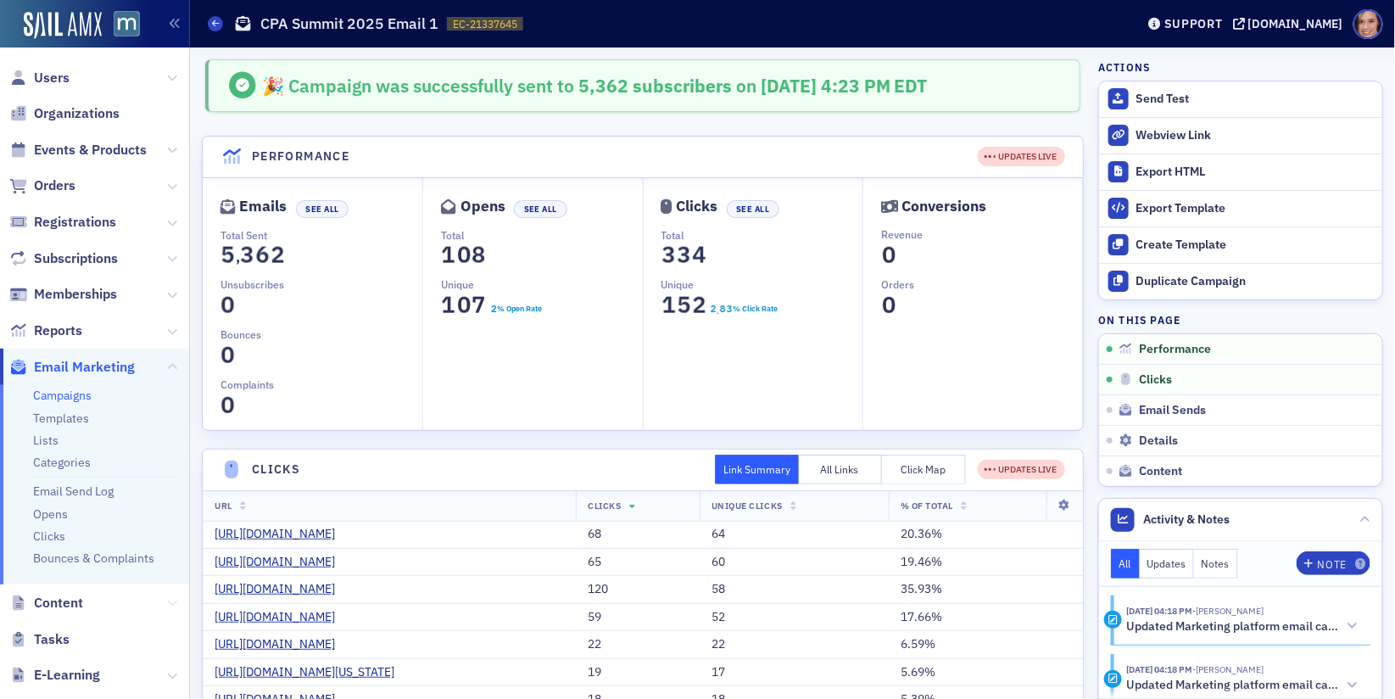
click at [176, 599] on icon at bounding box center [172, 603] width 10 height 10
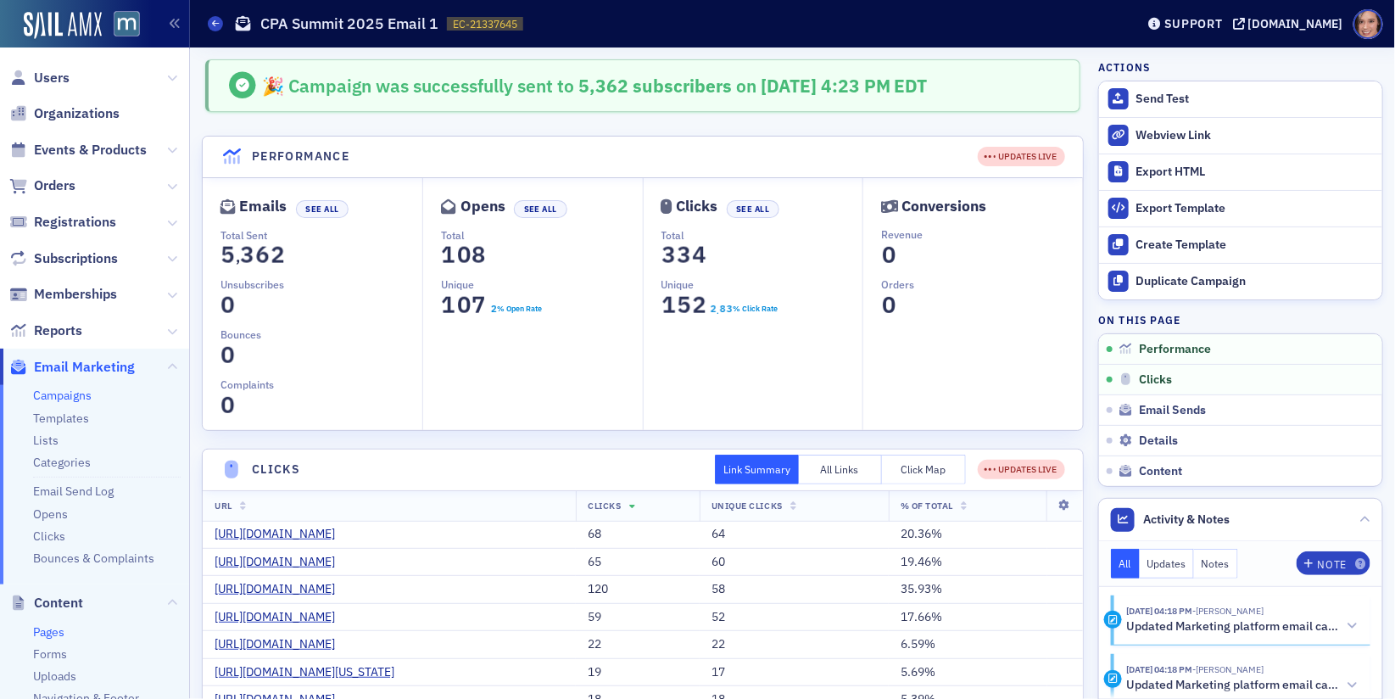
click at [45, 629] on link "Pages" at bounding box center [48, 631] width 31 height 15
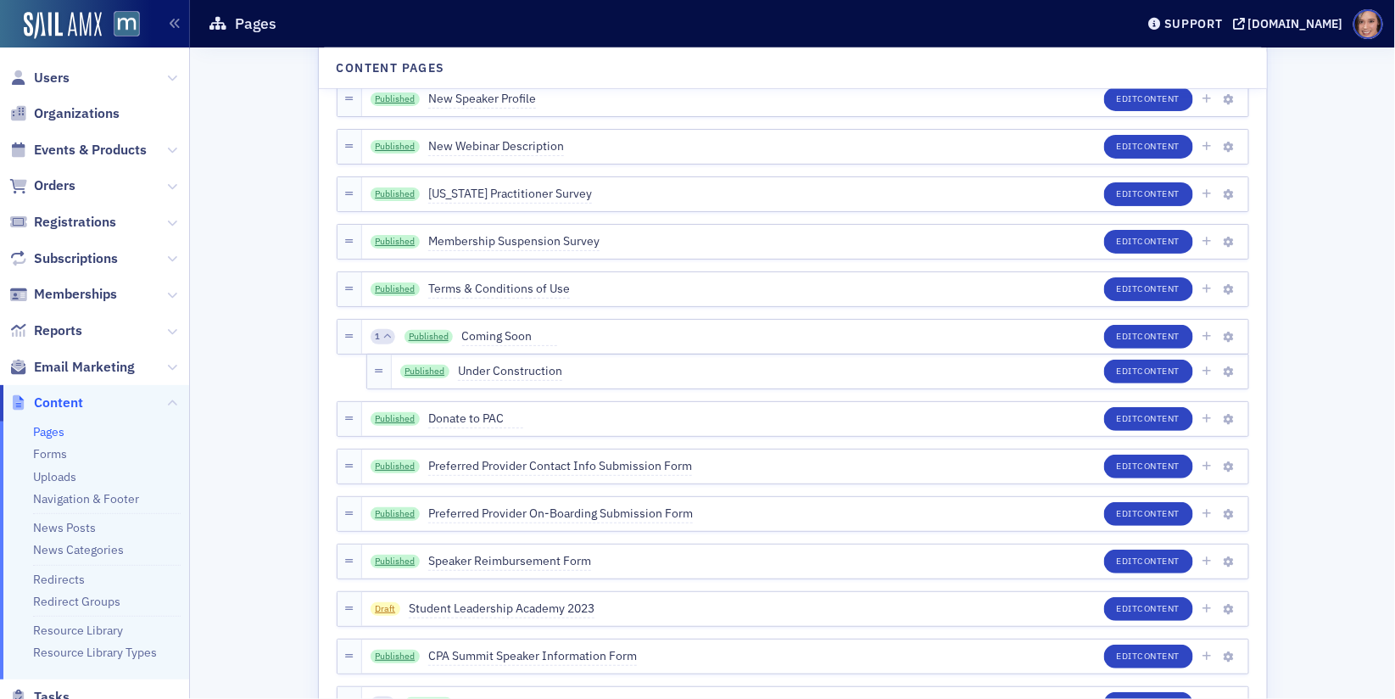
scroll to position [3167, 0]
